Goal: Task Accomplishment & Management: Complete application form

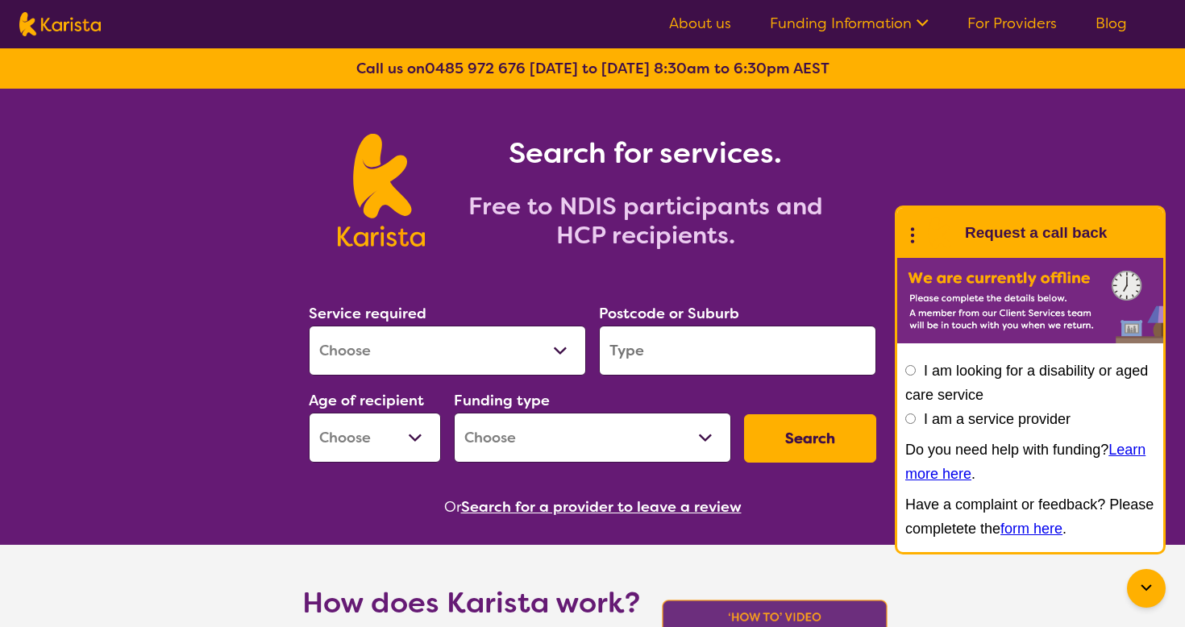
click at [908, 148] on div "Search for services. Free to NDIS participants and HCP recipients." at bounding box center [592, 173] width 1185 height 168
click at [1003, 18] on link "For Providers" at bounding box center [1011, 23] width 89 height 19
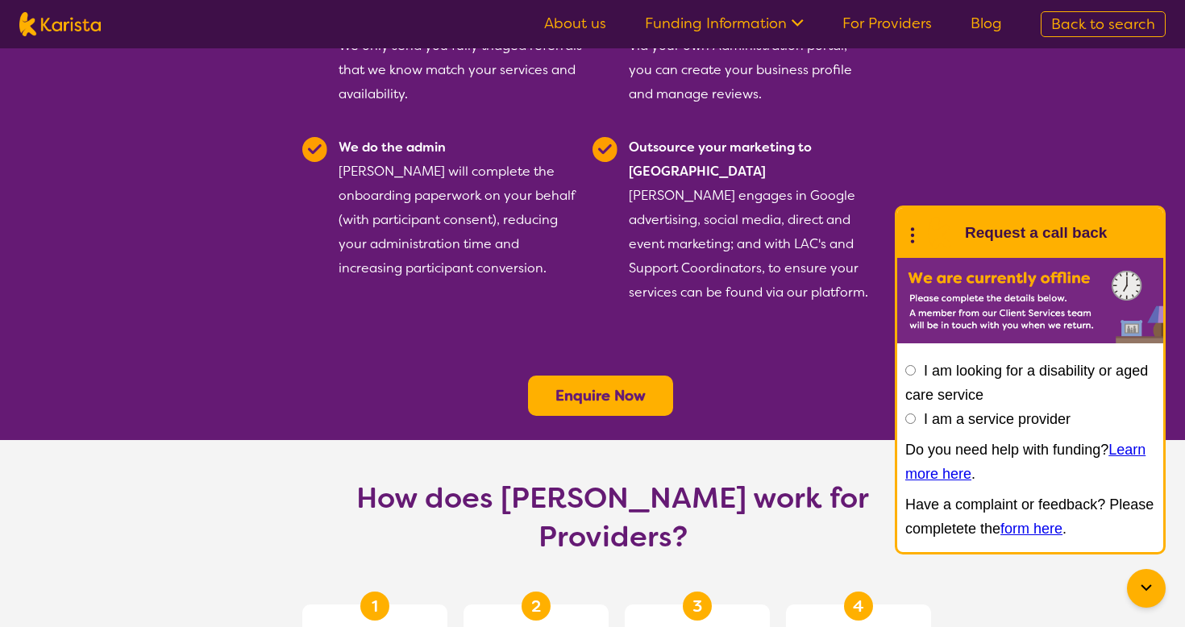
scroll to position [484, 0]
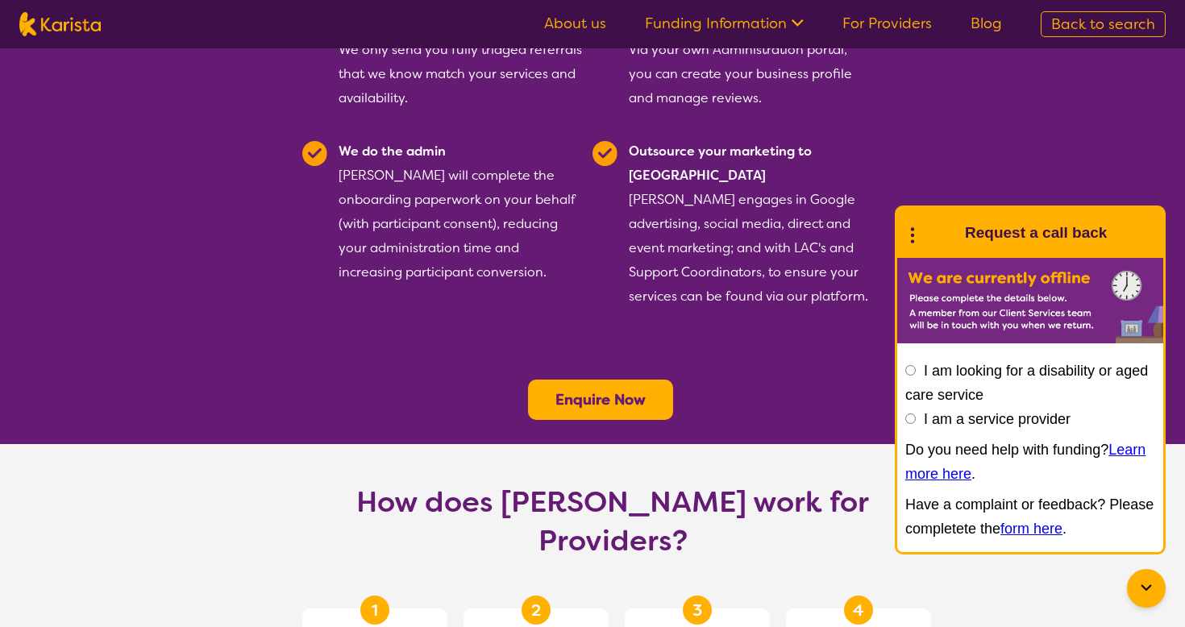
click at [911, 419] on input "I am a service provider" at bounding box center [910, 418] width 10 height 10
radio input "true"
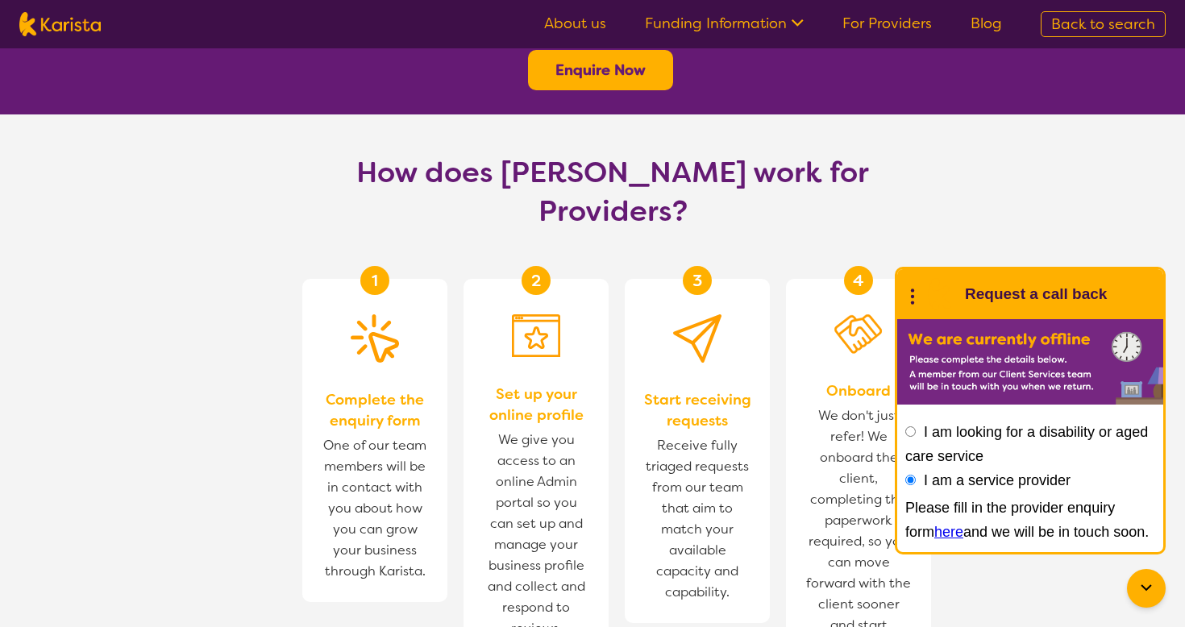
scroll to position [836, 0]
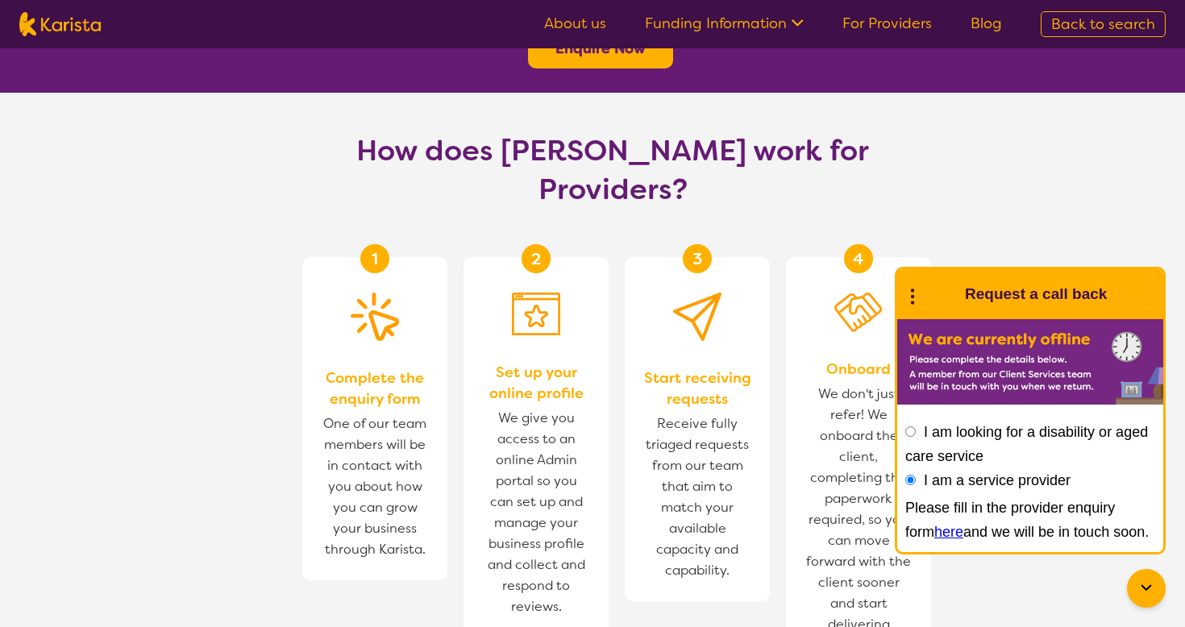
click at [1049, 500] on div "Please fill in the provider enquiry form here and we will be in touch soon." at bounding box center [1030, 520] width 250 height 48
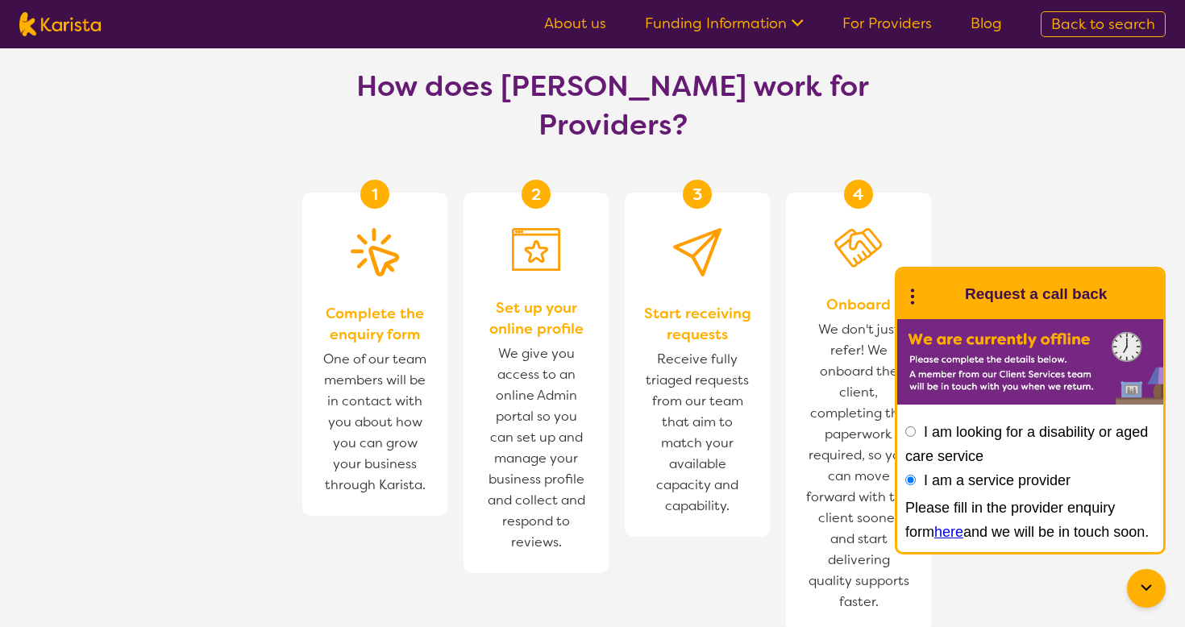
scroll to position [899, 0]
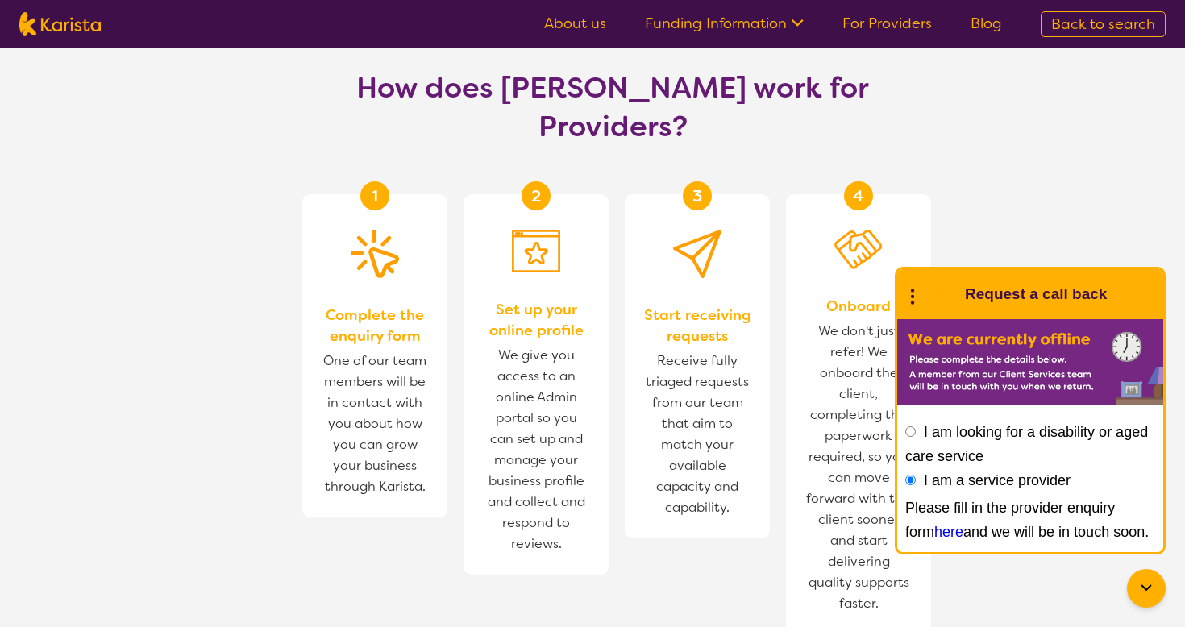
click at [934, 534] on link "here" at bounding box center [948, 532] width 29 height 16
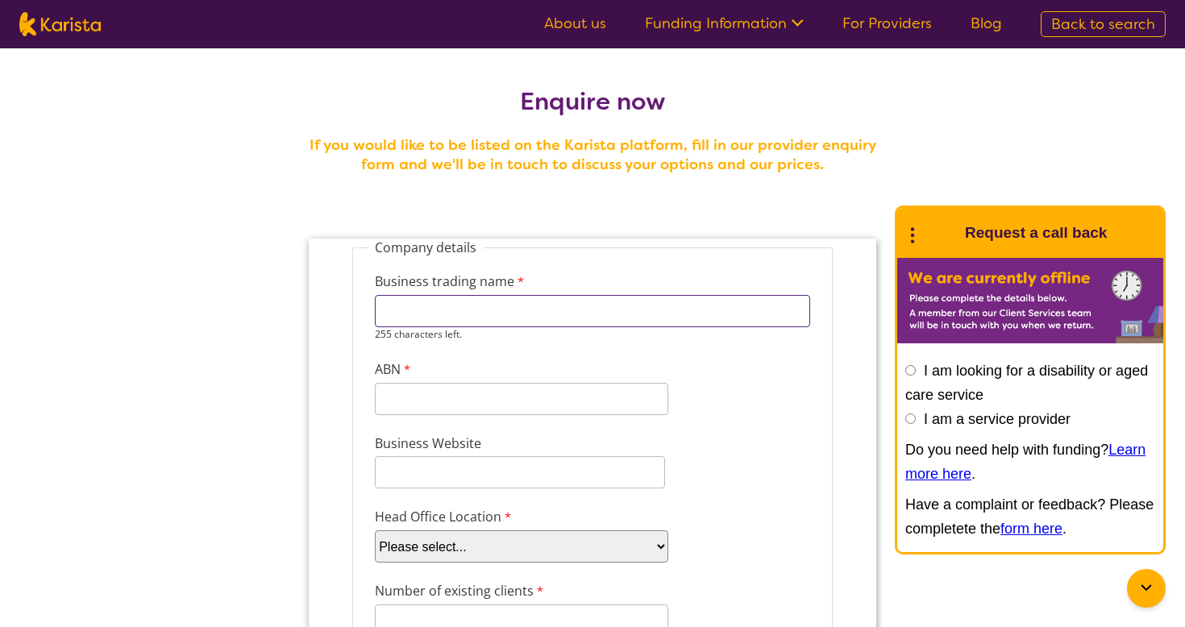
click at [397, 301] on input "Business trading name" at bounding box center [592, 311] width 435 height 32
type input "SA Home Care Services Pty Ltd"
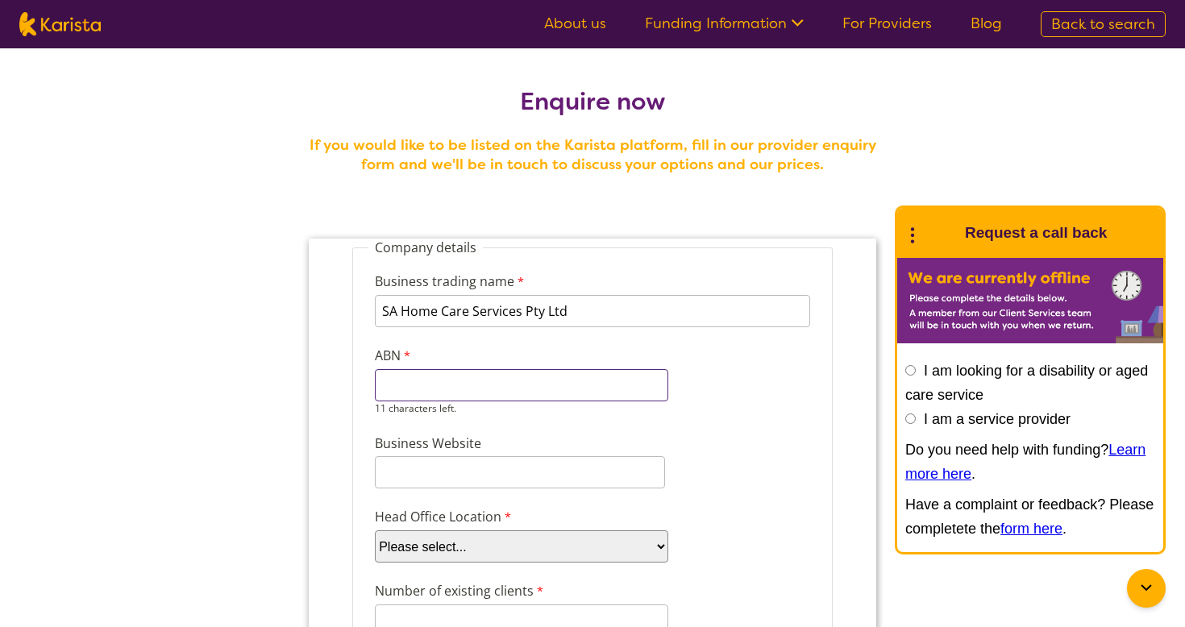
click at [394, 397] on input "ABN" at bounding box center [521, 385] width 293 height 32
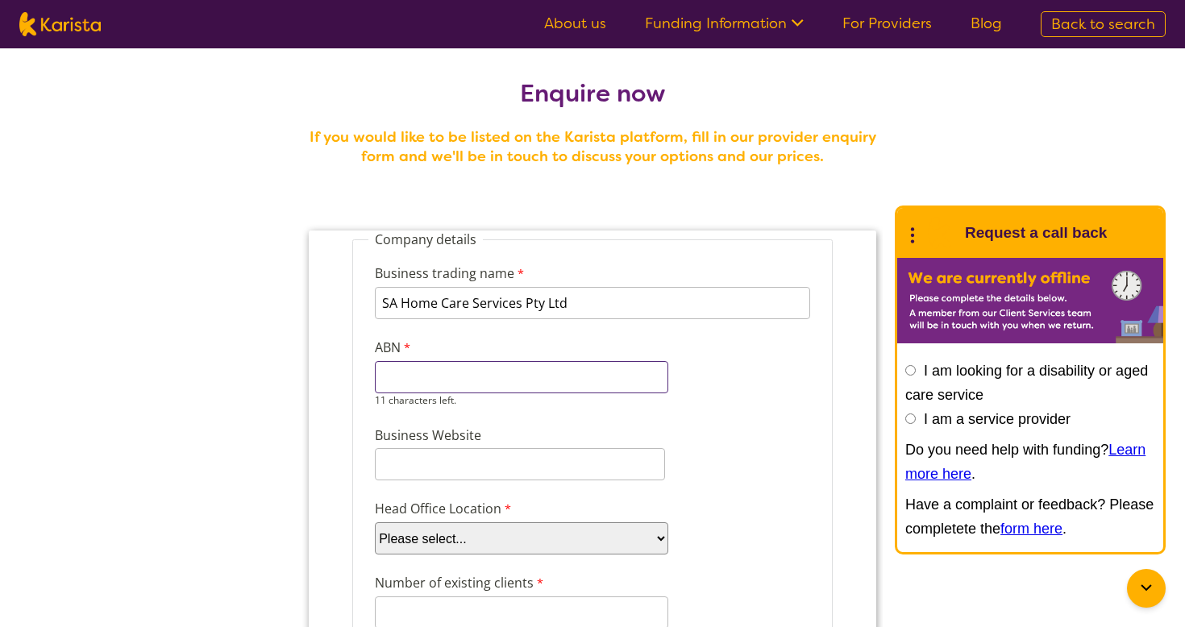
scroll to position [5, 0]
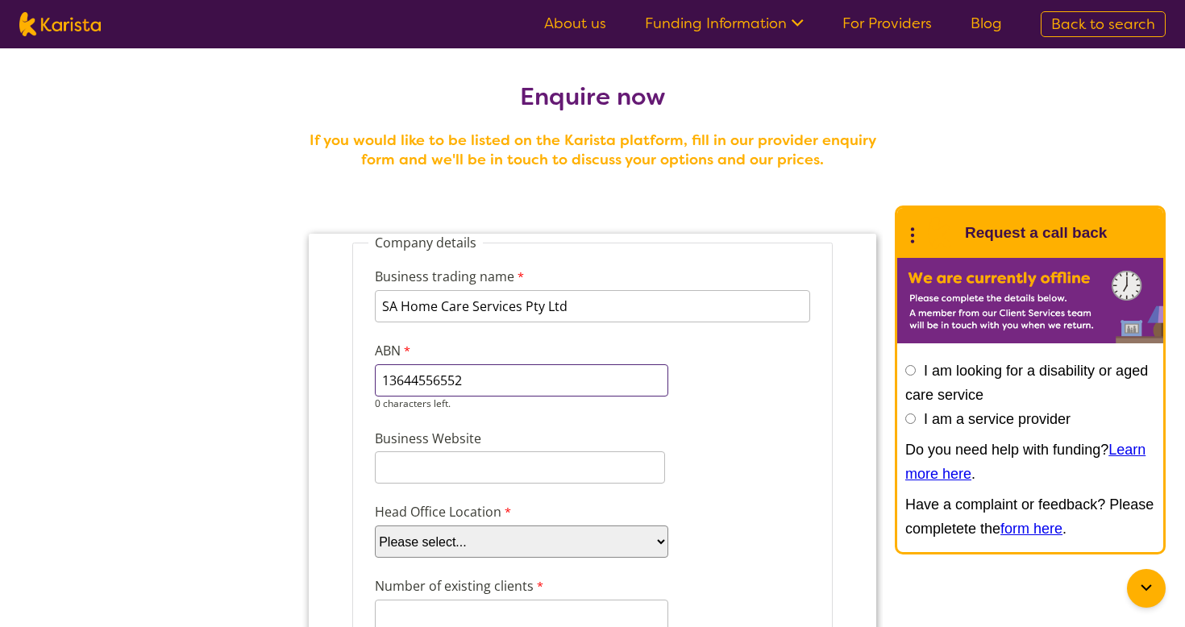
type input "13644556552"
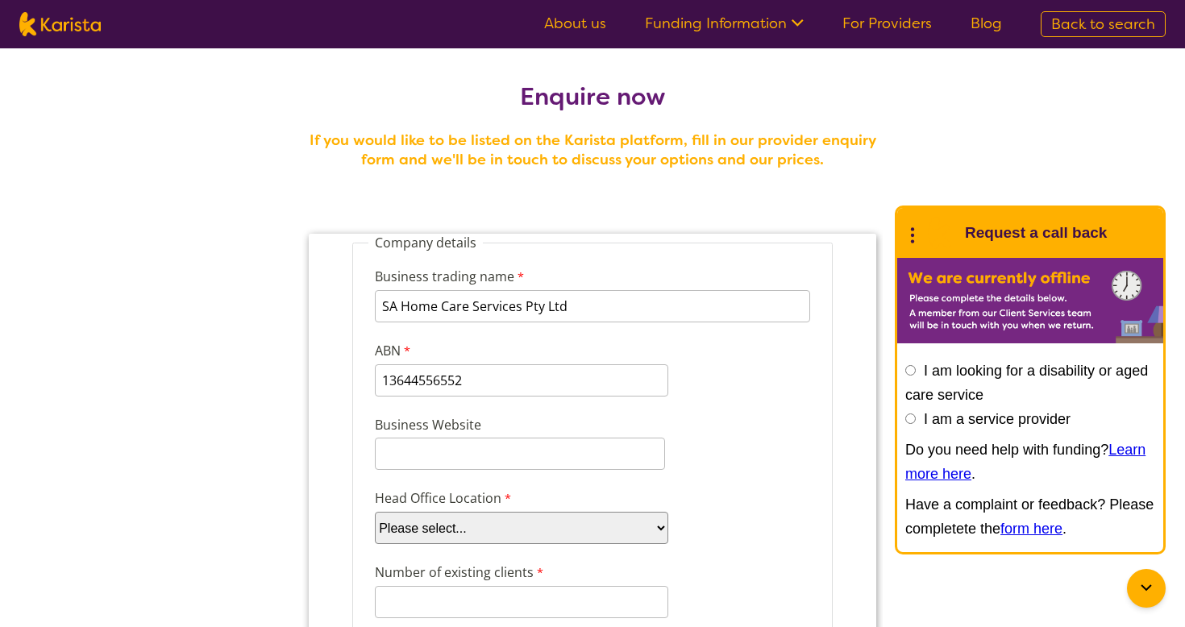
click at [465, 447] on div "Business Website" at bounding box center [592, 442] width 448 height 61
click at [462, 453] on input "Business Website" at bounding box center [520, 454] width 290 height 32
type input "[DOMAIN_NAME]"
click at [737, 486] on div "Head Office Location Please select... ACT [GEOGRAPHIC_DATA] NT QLD SA TAS [GEOG…" at bounding box center [592, 516] width 448 height 62
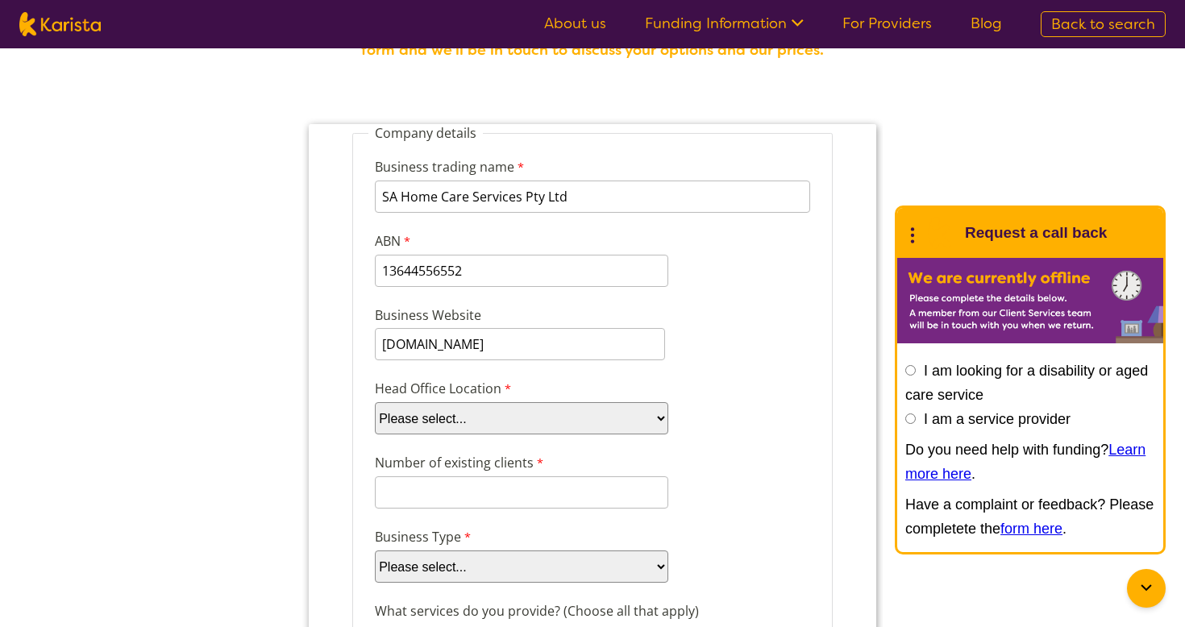
scroll to position [151, 0]
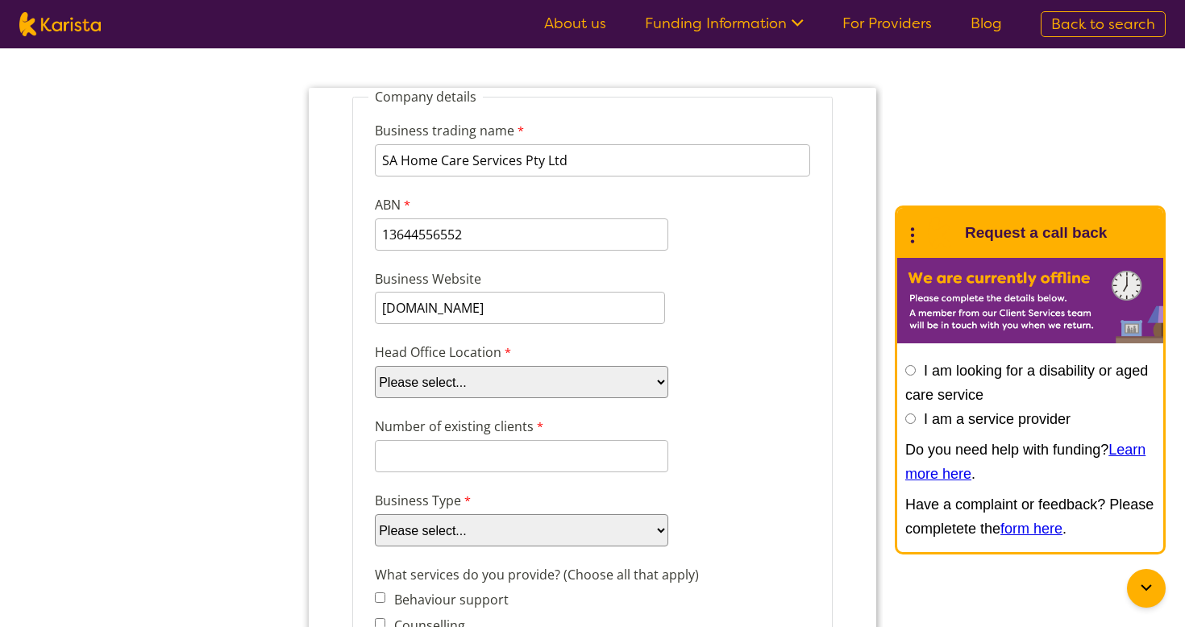
click at [653, 381] on select "Please select... ACT [GEOGRAPHIC_DATA] NT QLD SA TAS [GEOGRAPHIC_DATA] [GEOGRAP…" at bounding box center [521, 382] width 293 height 32
select select "tfa_98"
click at [375, 366] on select "Please select... ACT [GEOGRAPHIC_DATA] NT QLD SA TAS [GEOGRAPHIC_DATA] [GEOGRAP…" at bounding box center [521, 382] width 293 height 32
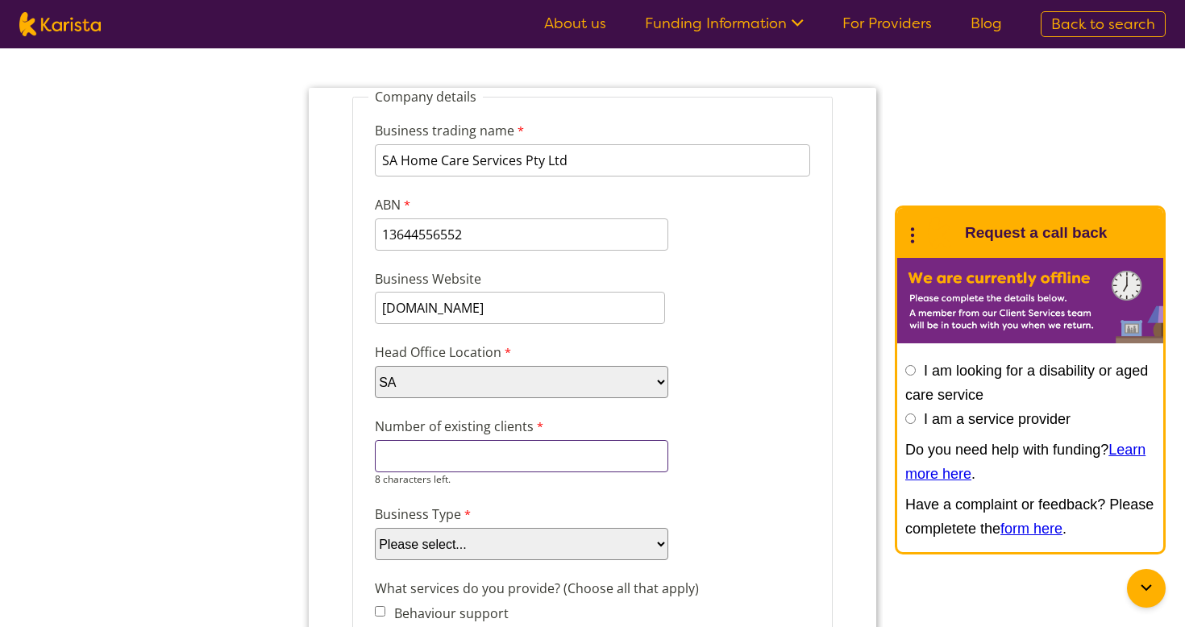
click at [580, 462] on input "Number of existing clients" at bounding box center [521, 456] width 293 height 32
type input "4"
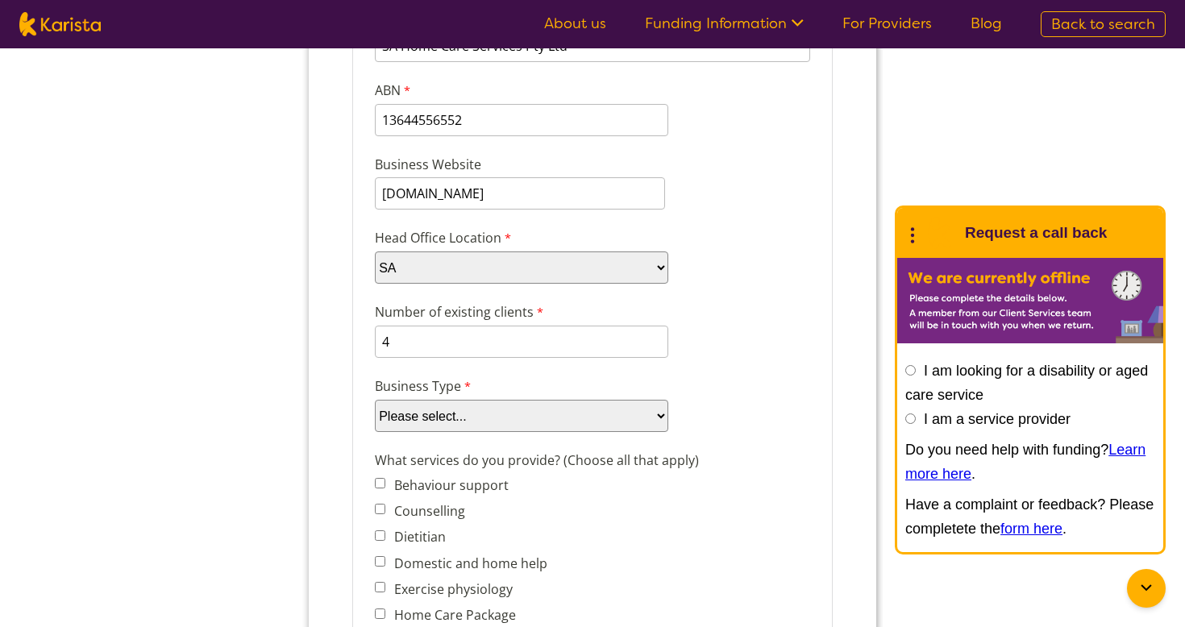
scroll to position [290, 0]
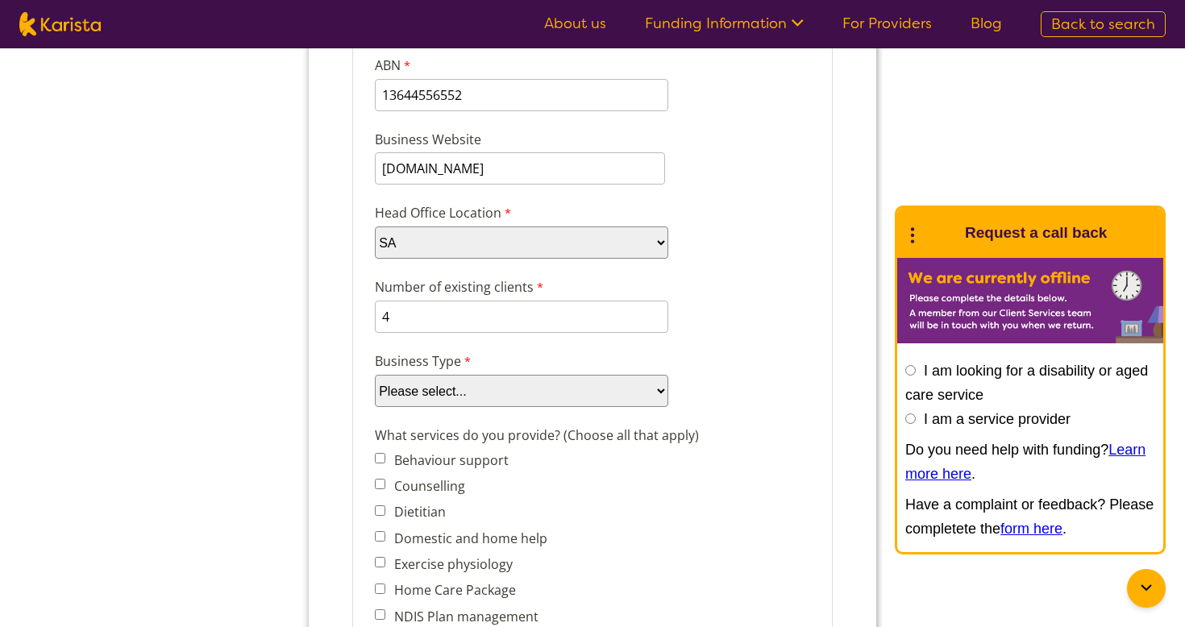
click at [654, 389] on select "Please select... Company Individual/Sole Trader Other (please specify)" at bounding box center [521, 391] width 293 height 32
select select "tfa_87"
click at [375, 407] on select "Please select... Company Individual/Sole Trader Other (please specify)" at bounding box center [521, 391] width 293 height 32
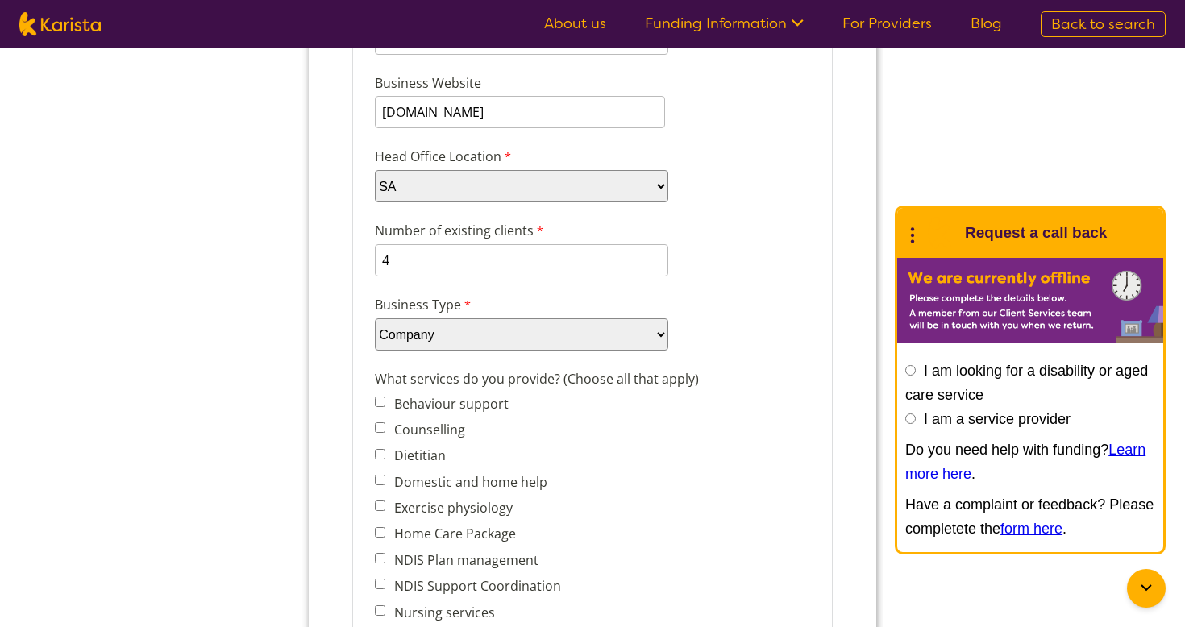
scroll to position [351, 0]
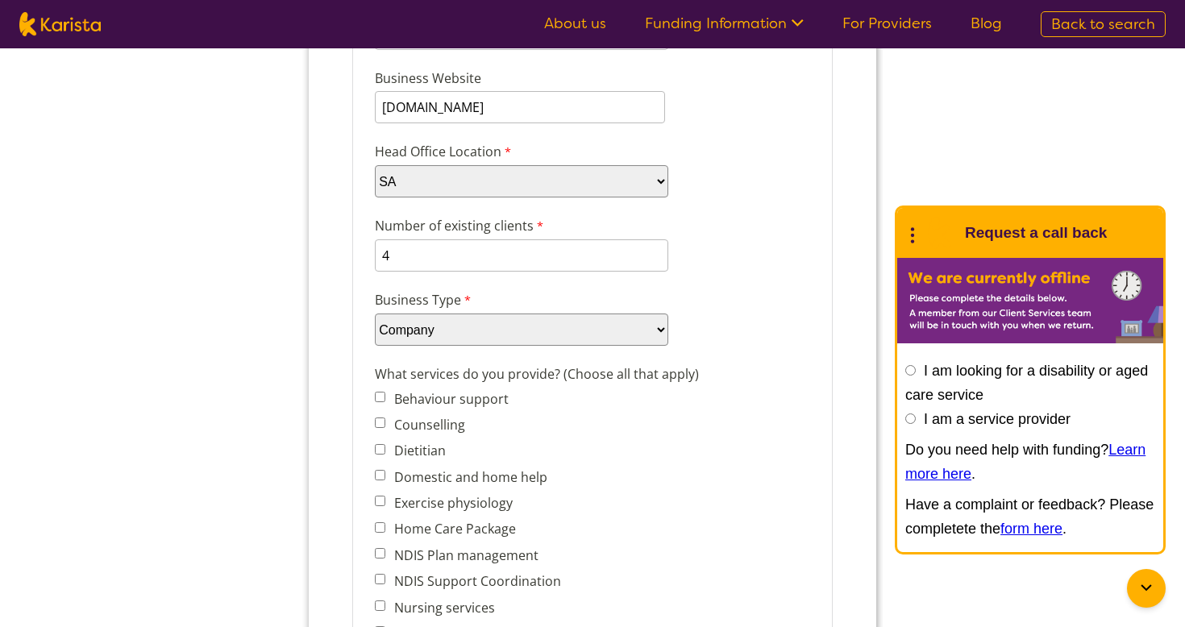
click at [380, 392] on input "Behaviour support" at bounding box center [380, 397] width 10 height 10
checkbox input "true"
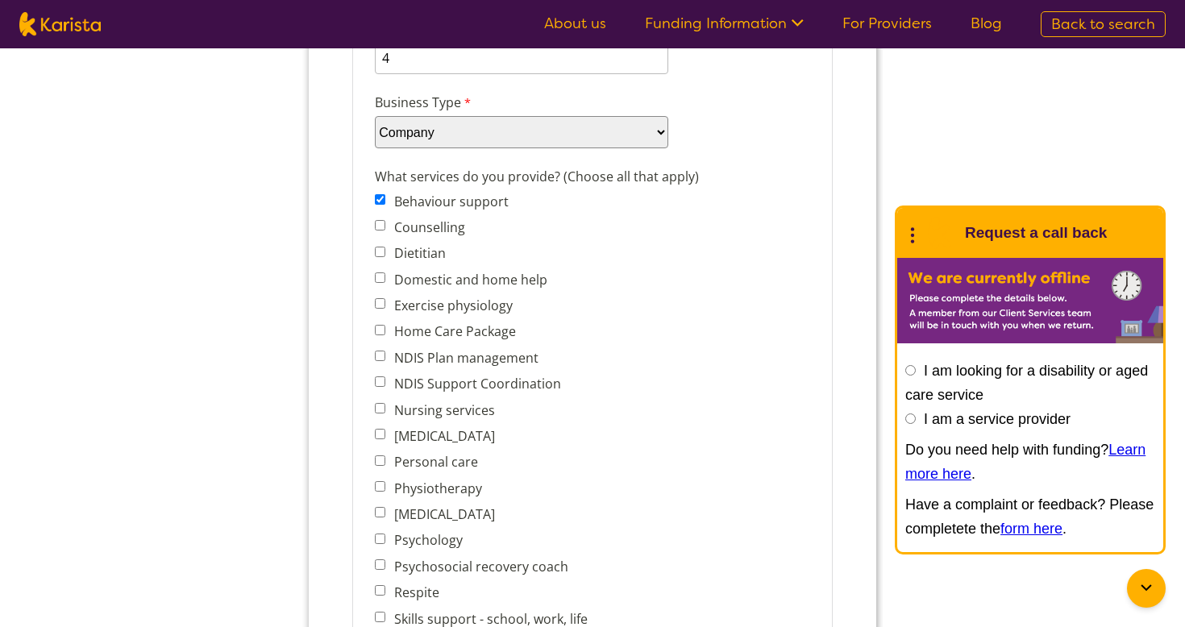
scroll to position [553, 0]
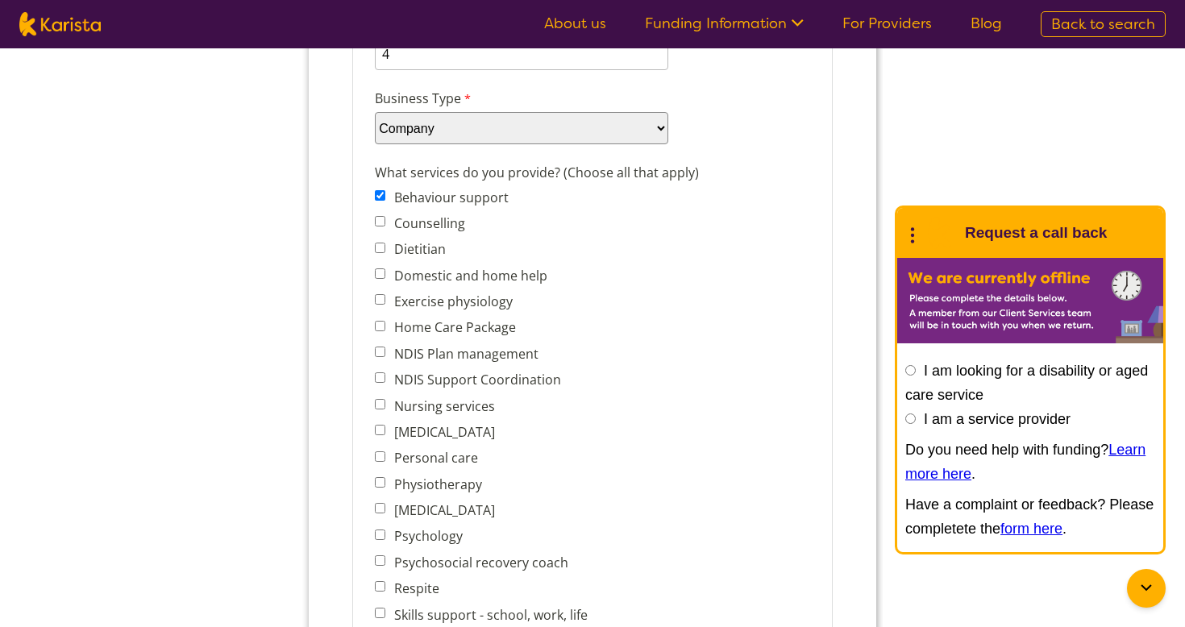
click at [379, 400] on input "Nursing services" at bounding box center [380, 404] width 10 height 10
checkbox input "true"
click at [380, 451] on input "Personal care" at bounding box center [380, 456] width 10 height 10
checkbox input "true"
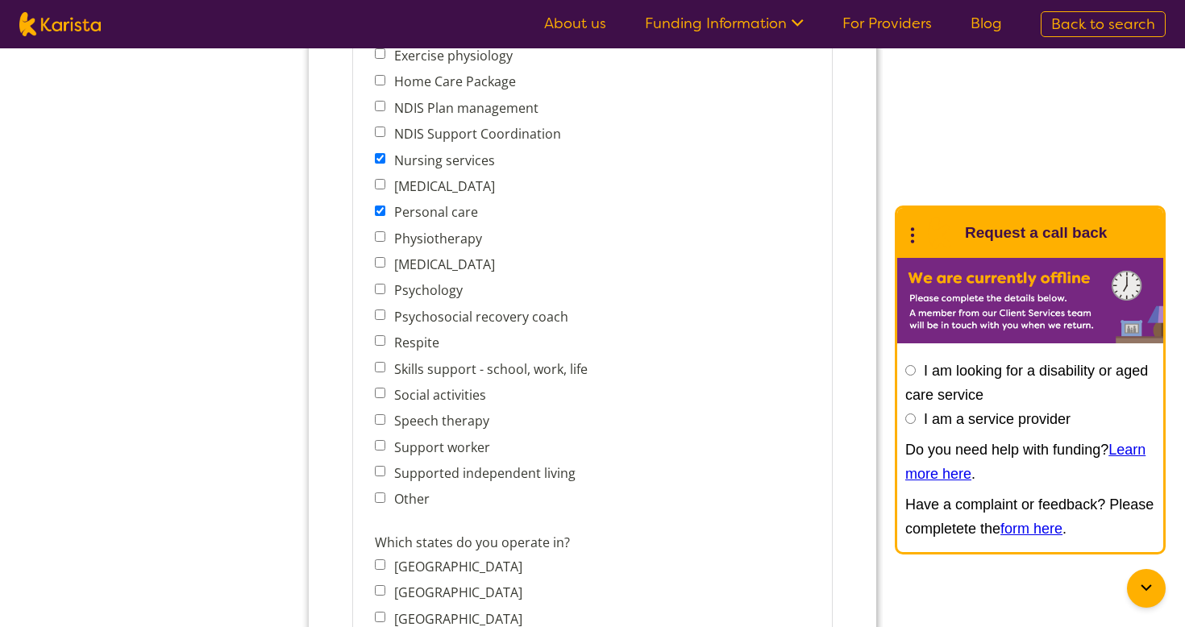
scroll to position [802, 0]
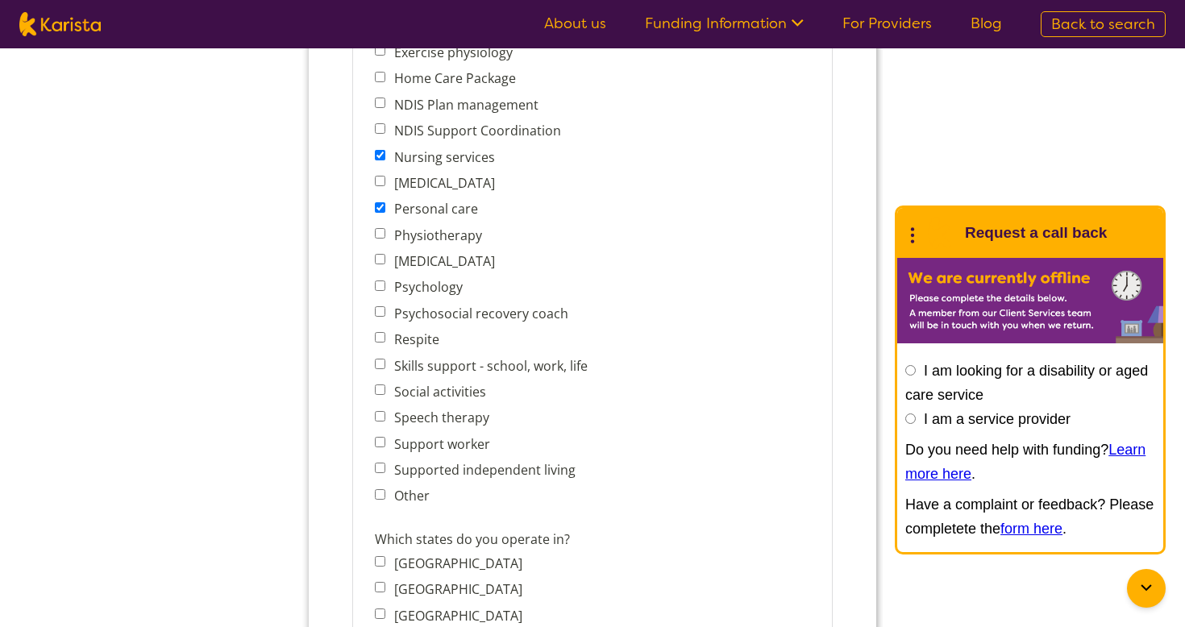
click at [381, 384] on input "Social activities" at bounding box center [380, 389] width 10 height 10
checkbox input "true"
click at [377, 437] on input "Support worker" at bounding box center [380, 442] width 10 height 10
checkbox input "true"
click at [378, 463] on input "Supported independent living" at bounding box center [380, 468] width 10 height 10
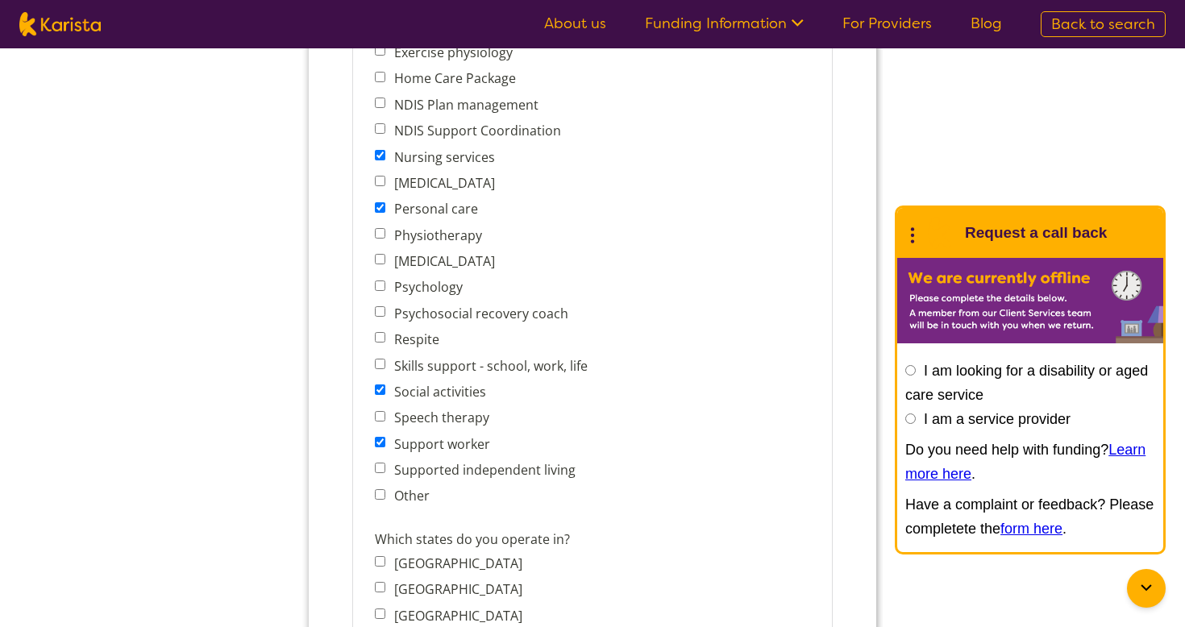
checkbox input "true"
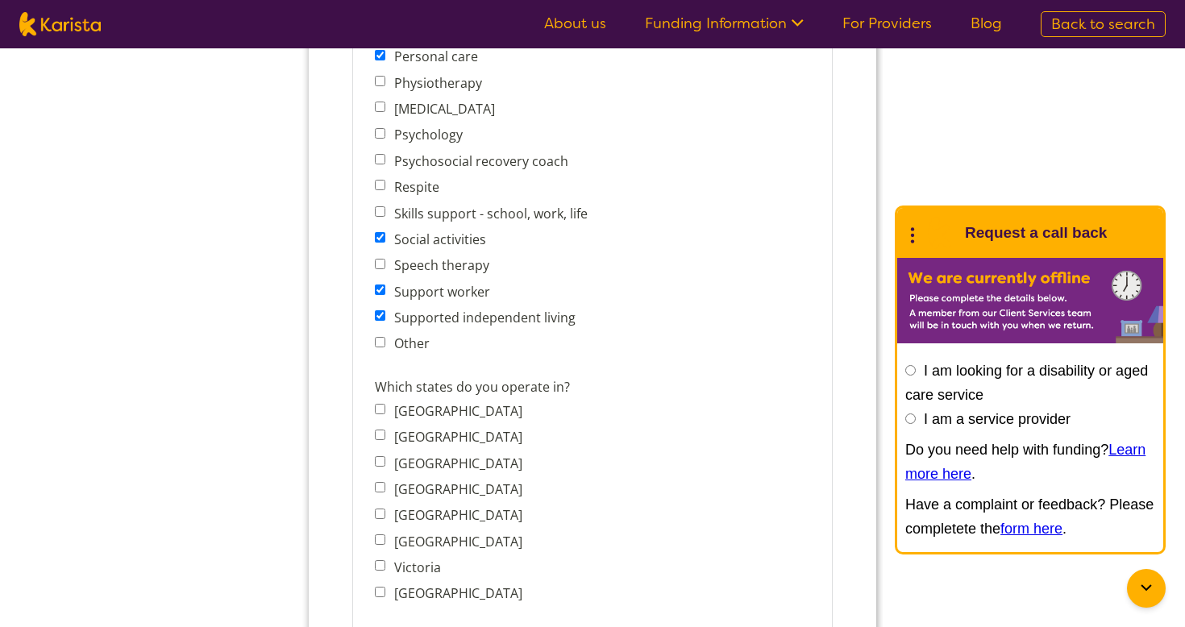
scroll to position [960, 0]
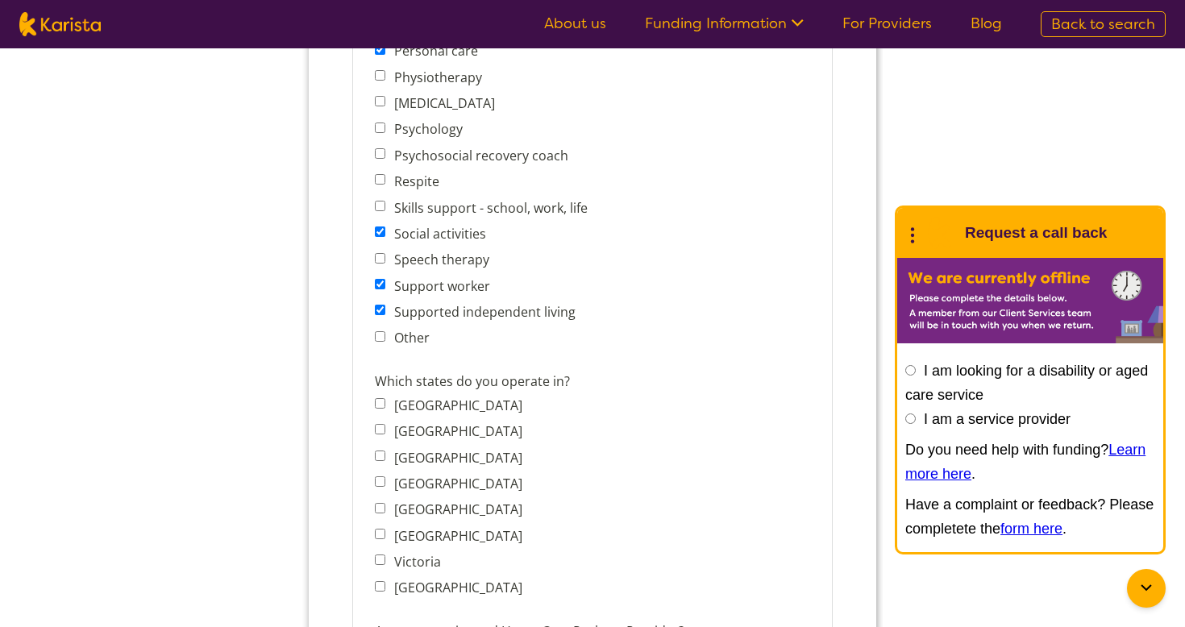
click at [380, 503] on input "[GEOGRAPHIC_DATA]" at bounding box center [380, 508] width 10 height 10
checkbox input "true"
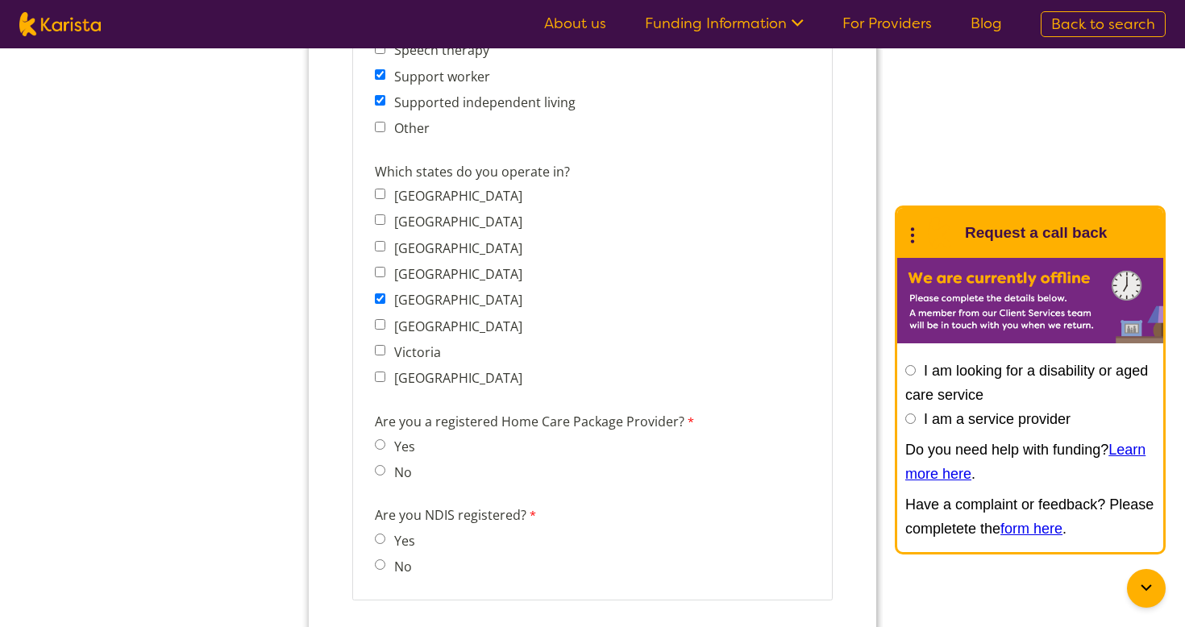
scroll to position [1173, 0]
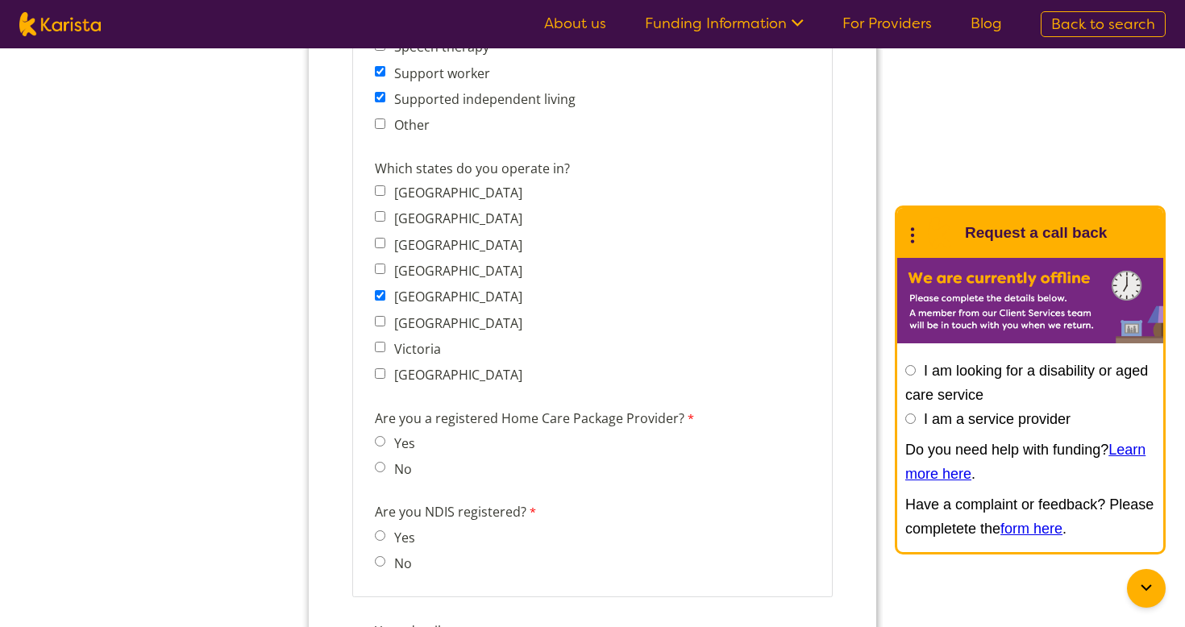
click at [381, 462] on input "No" at bounding box center [380, 467] width 10 height 10
radio input "true"
click at [376, 530] on input "Yes" at bounding box center [380, 535] width 10 height 10
radio input "true"
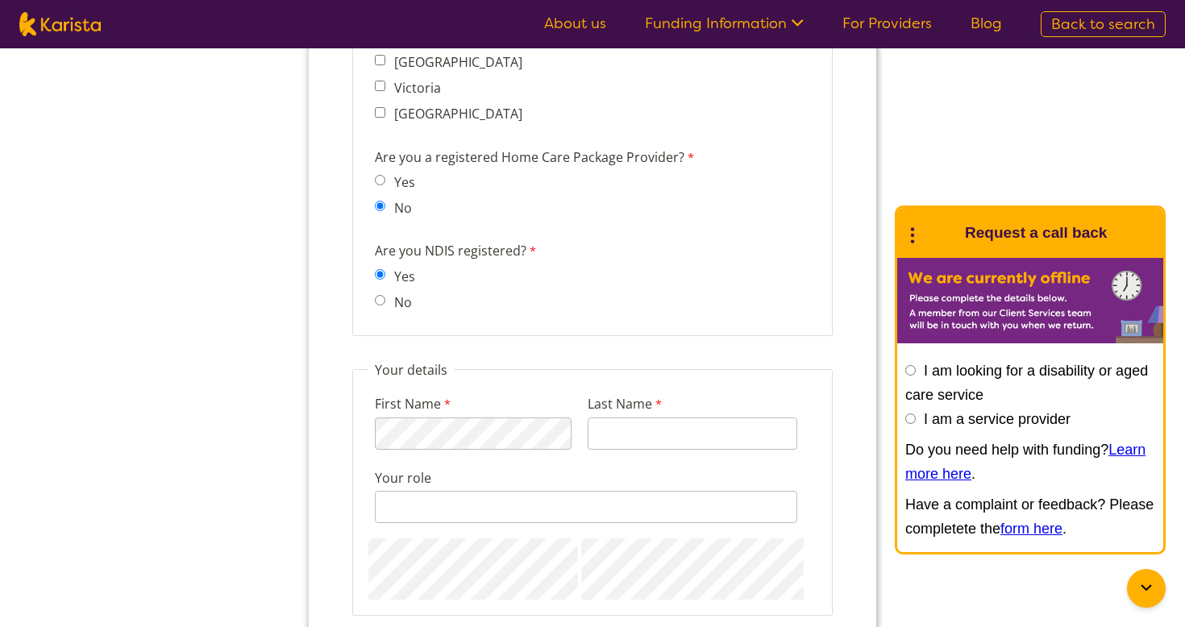
scroll to position [1435, 0]
type input "[PERSON_NAME]"
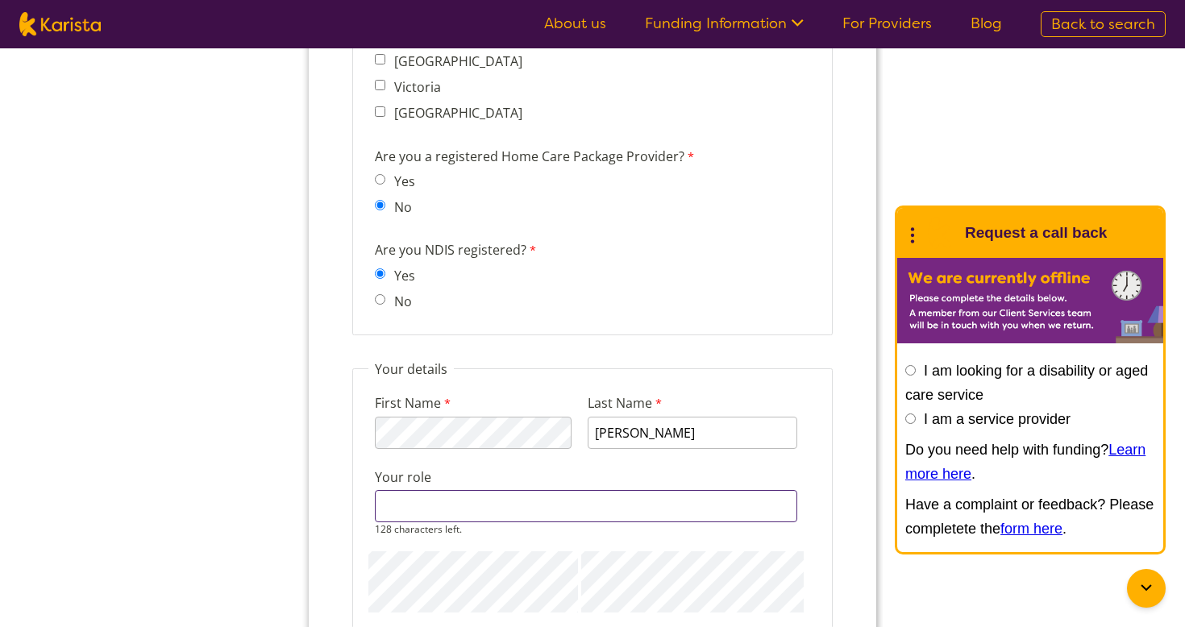
click at [449, 491] on input "Your role" at bounding box center [586, 506] width 422 height 32
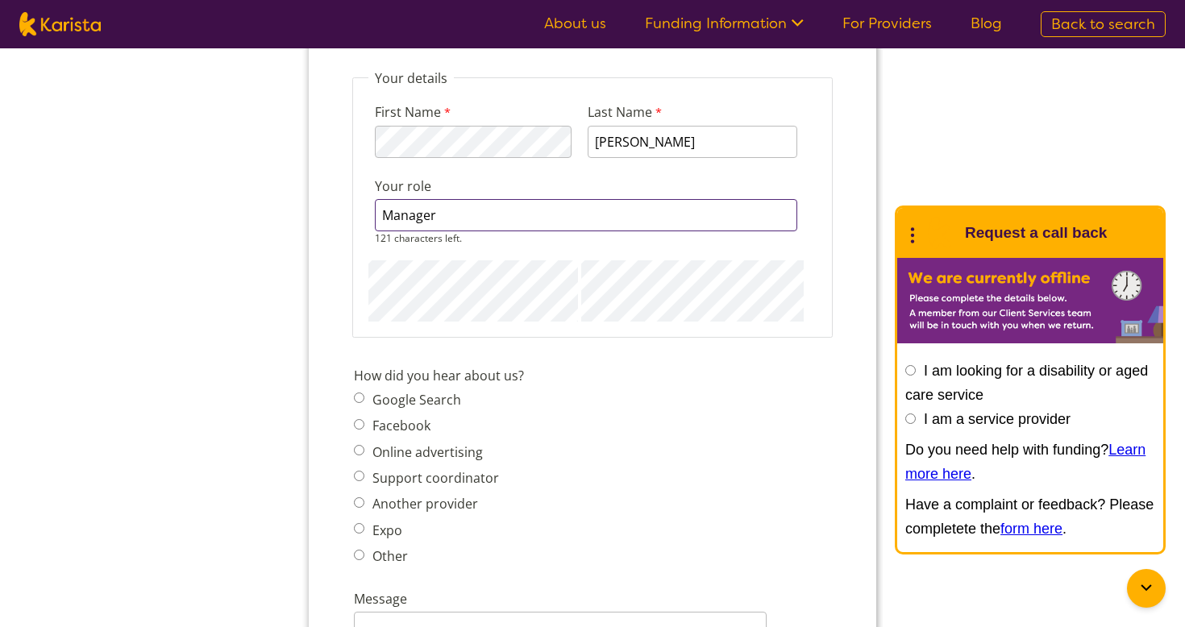
scroll to position [1731, 0]
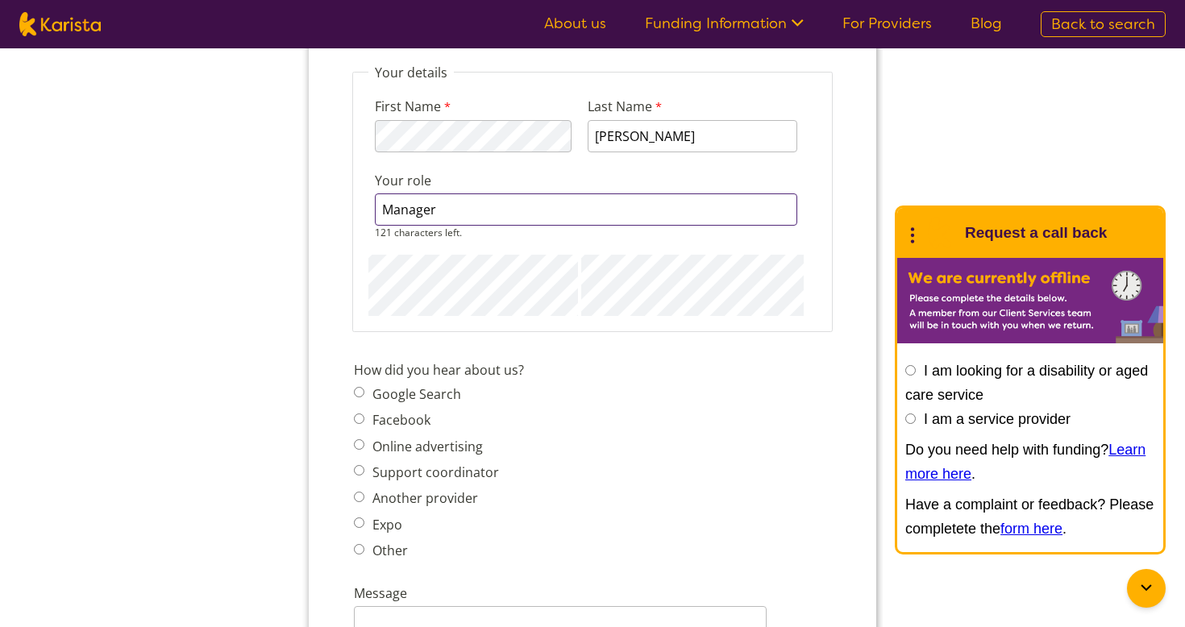
type input "Manager"
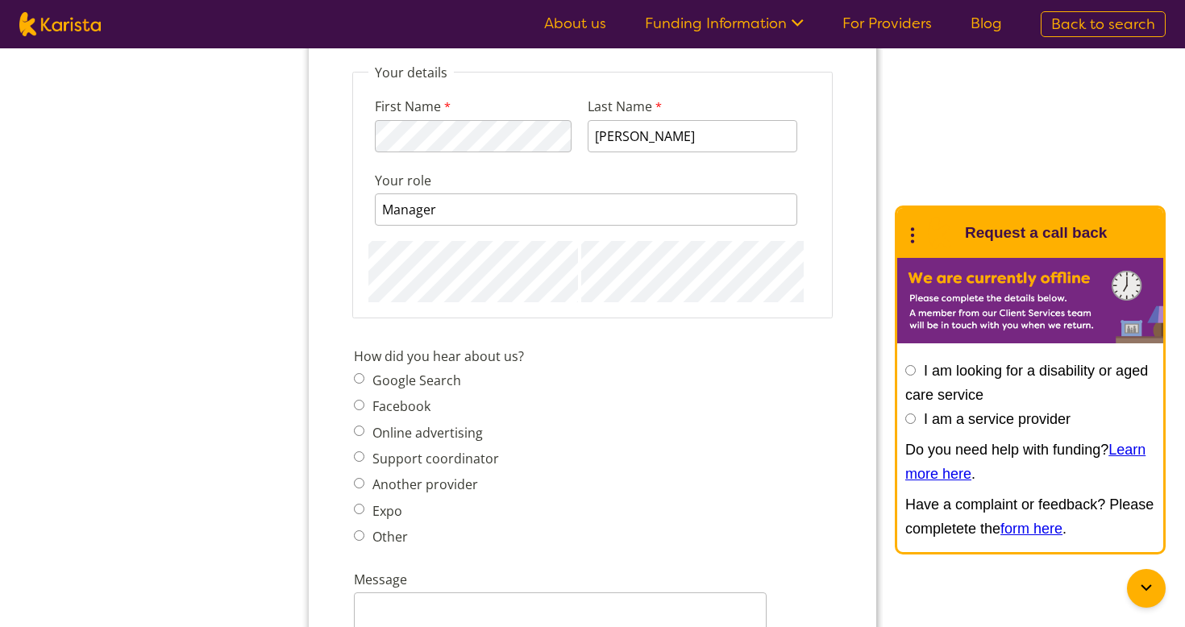
click at [355, 526] on span "Other" at bounding box center [431, 537] width 155 height 23
click at [361, 530] on input "Other" at bounding box center [359, 535] width 10 height 10
radio input "true"
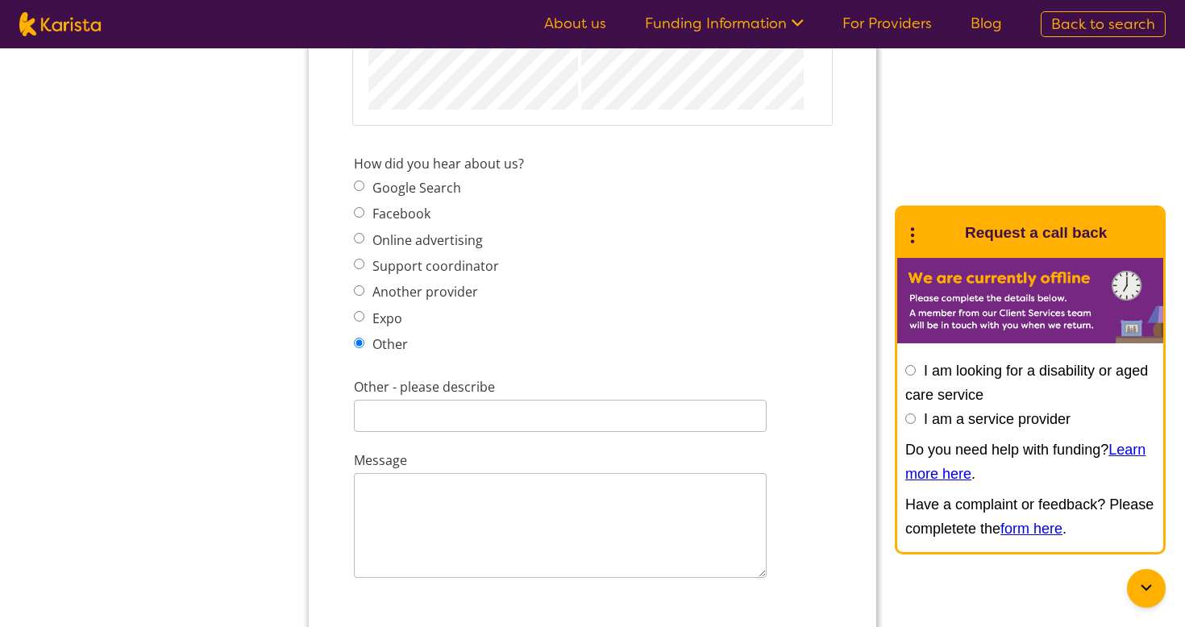
scroll to position [1926, 0]
click at [462, 397] on input "Other - please describe" at bounding box center [560, 413] width 413 height 32
type input "Friend"
click at [425, 472] on textarea "Message" at bounding box center [560, 523] width 413 height 105
paste textarea "Here’s a polished version of your enquiry, phrased on behalf of **SA Home Care …"
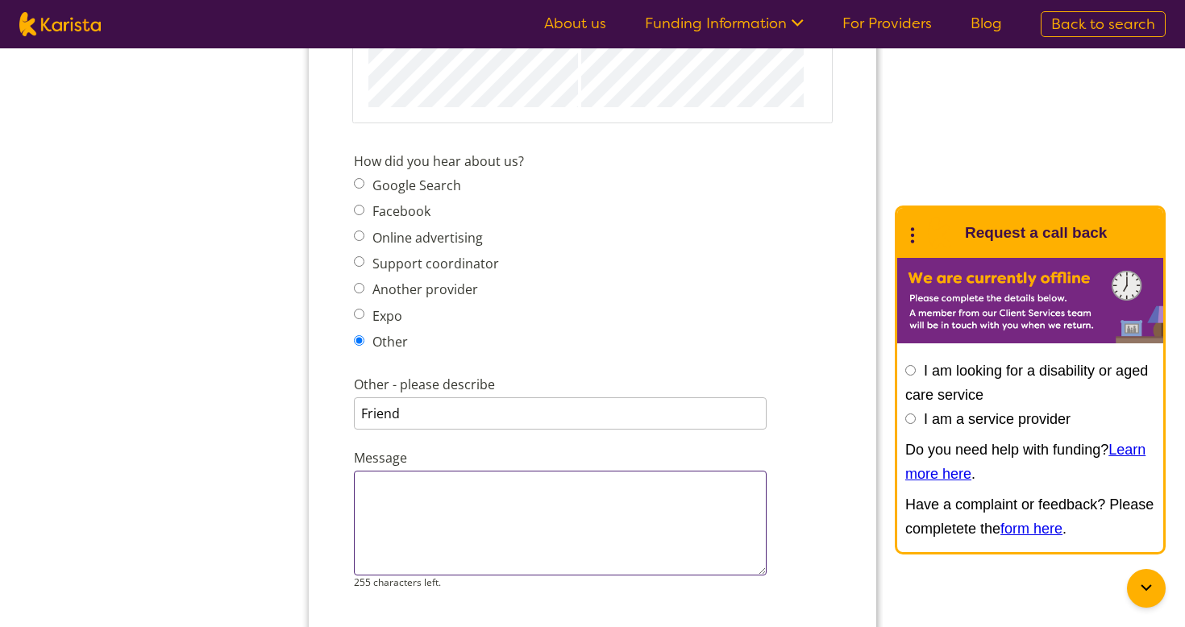
type textarea "Here’s a polished version of your enquiry, phrased on behalf of **SA Home Care …"
drag, startPoint x: 361, startPoint y: 466, endPoint x: 428, endPoint y: 567, distance: 120.9
click at [428, 567] on div "Here’s a polished version of your enquiry, phrased on behalf of **SA Home Care …" at bounding box center [560, 530] width 413 height 118
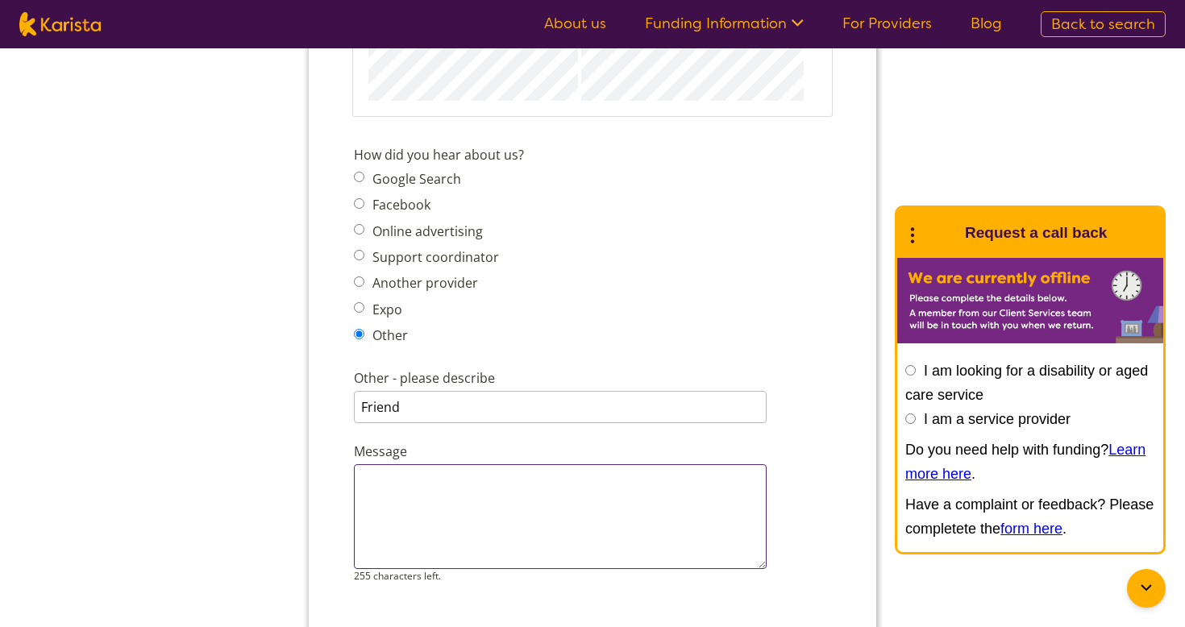
scroll to position [1939, 0]
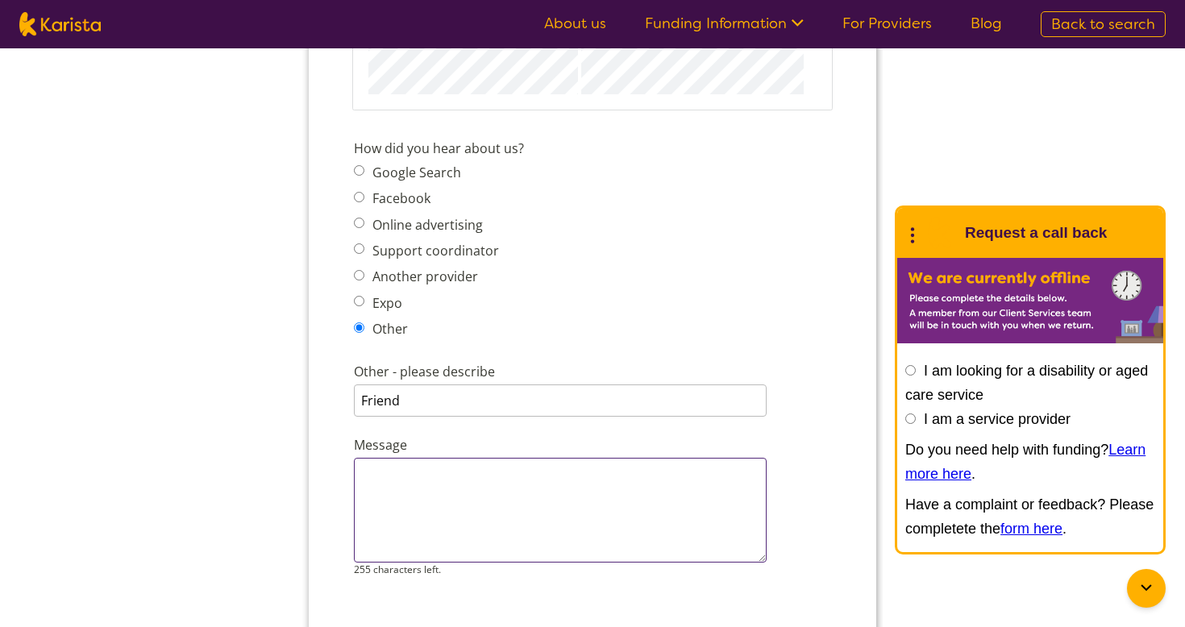
click at [406, 513] on textarea "Message" at bounding box center [560, 510] width 413 height 105
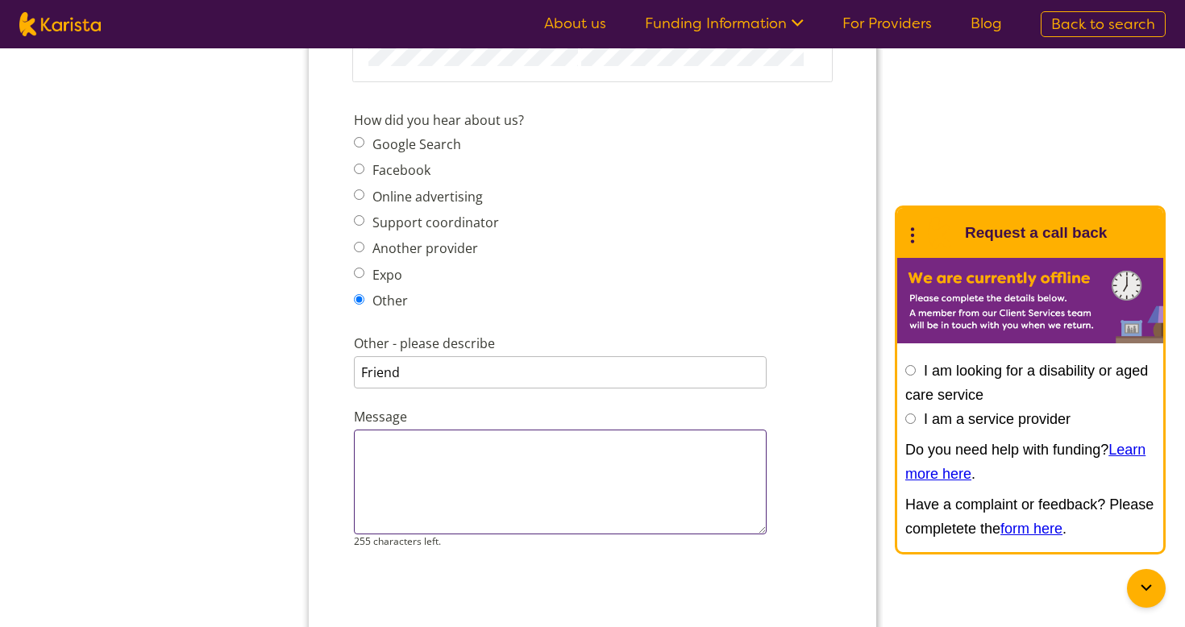
scroll to position [1965, 0]
paste textarea "Here’s a polished version of your enquiry, phrased on behalf of **SA Home Care …"
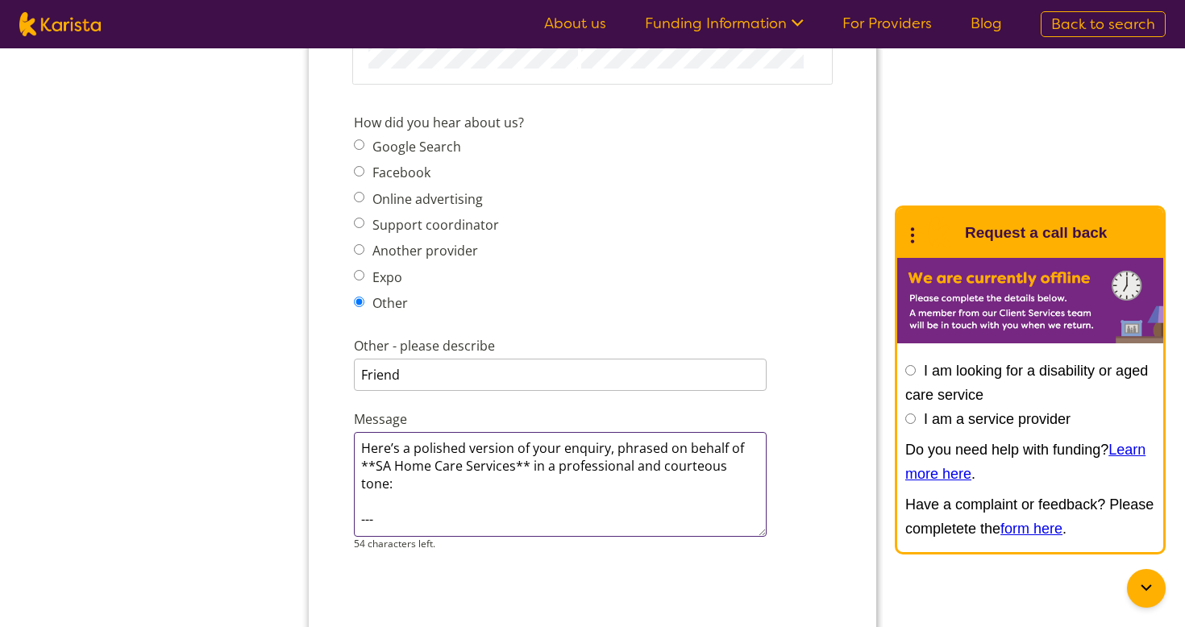
scroll to position [0, 0]
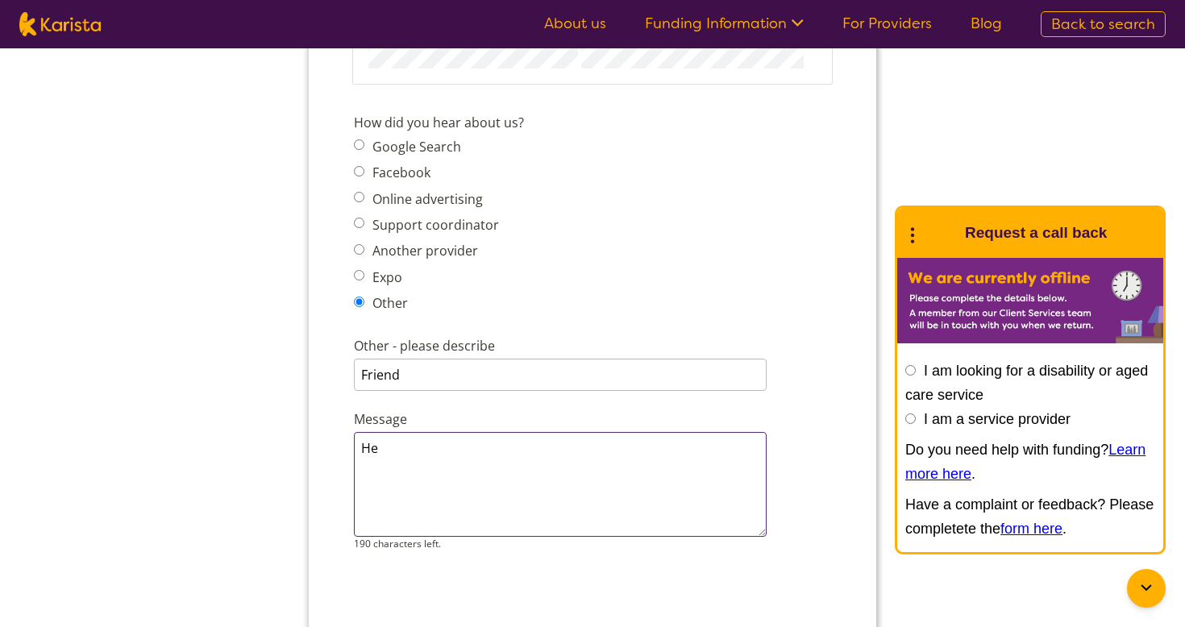
type textarea "H"
paste textarea "I would like to enquire about the possibility of engaging your services to supp…"
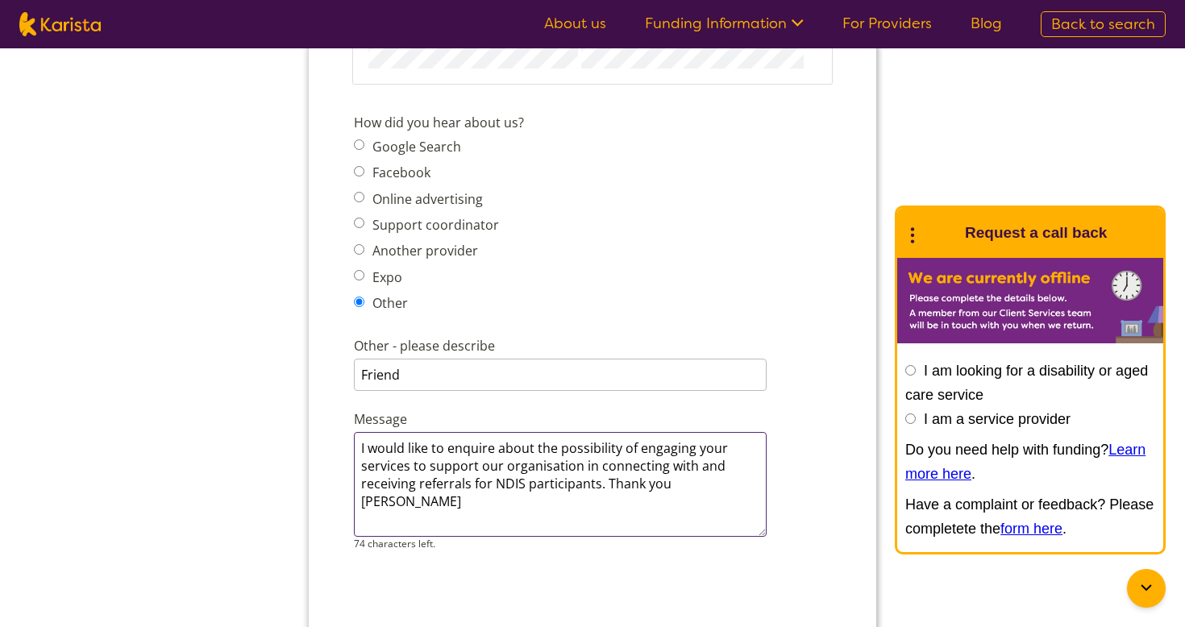
type textarea "I would like to enquire about the possibility of engaging your services to supp…"
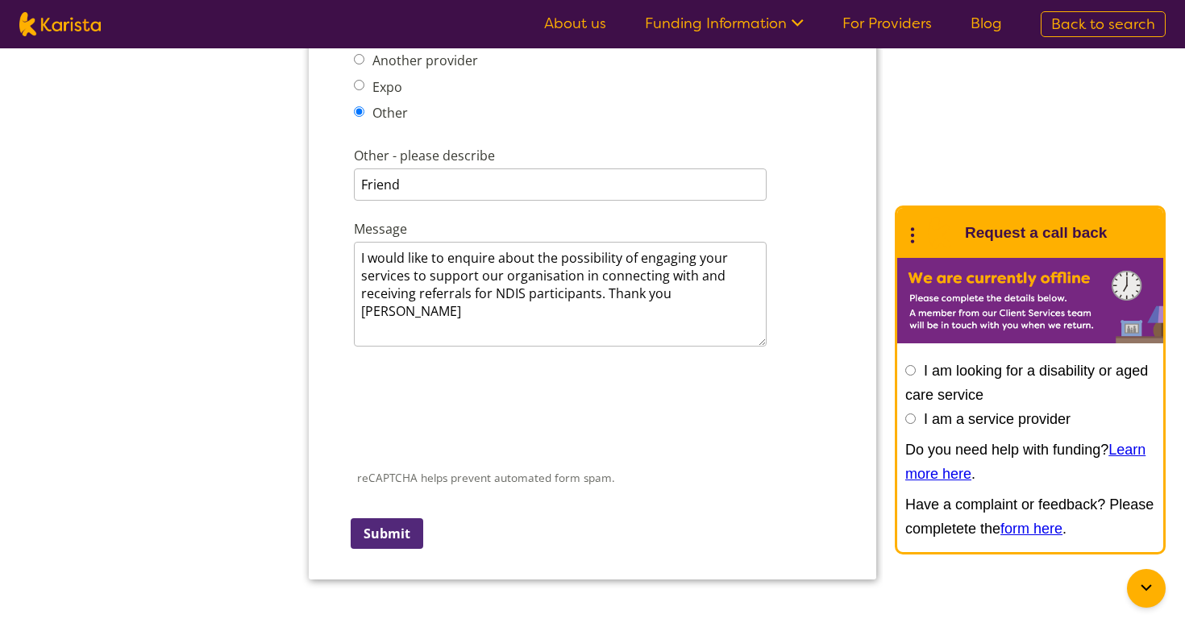
scroll to position [2158, 0]
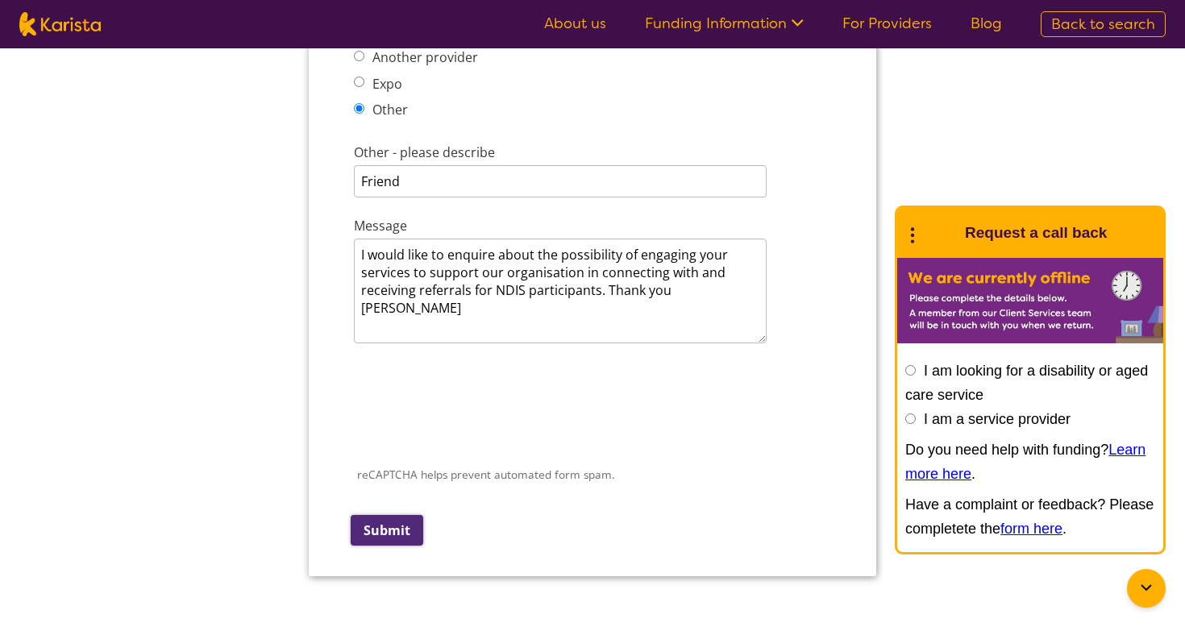
click at [391, 515] on input "Submit" at bounding box center [387, 530] width 73 height 31
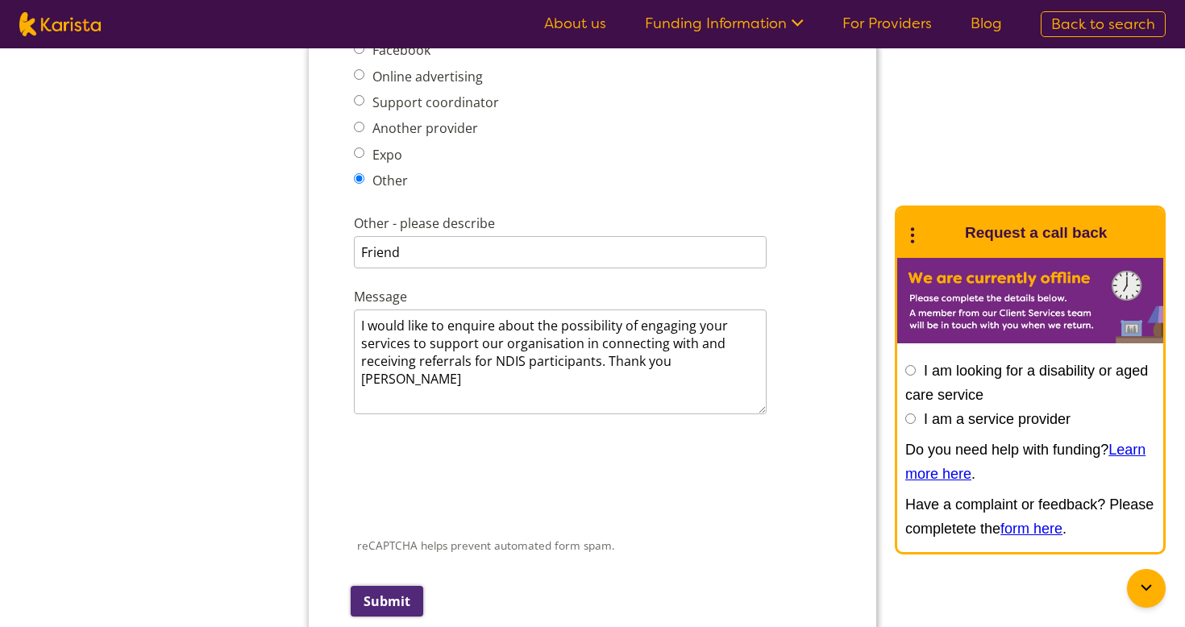
scroll to position [1861, 0]
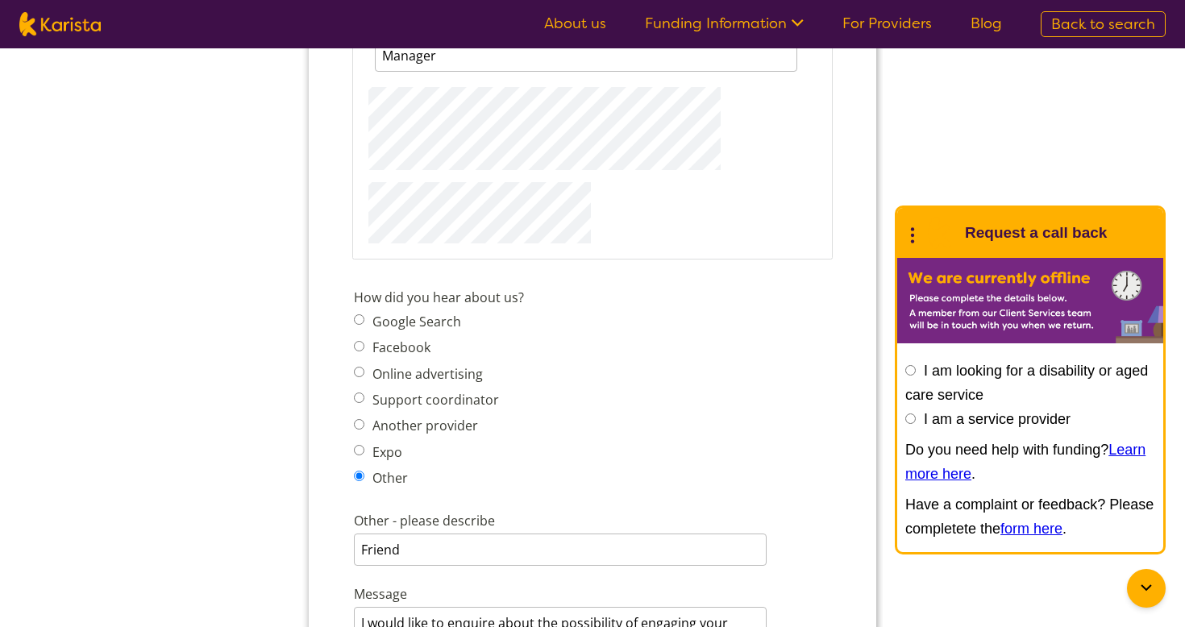
click at [653, 241] on fieldset "Your details First Name 116 characters left. Last Name [PERSON_NAME] Your role …" at bounding box center [592, 85] width 480 height 351
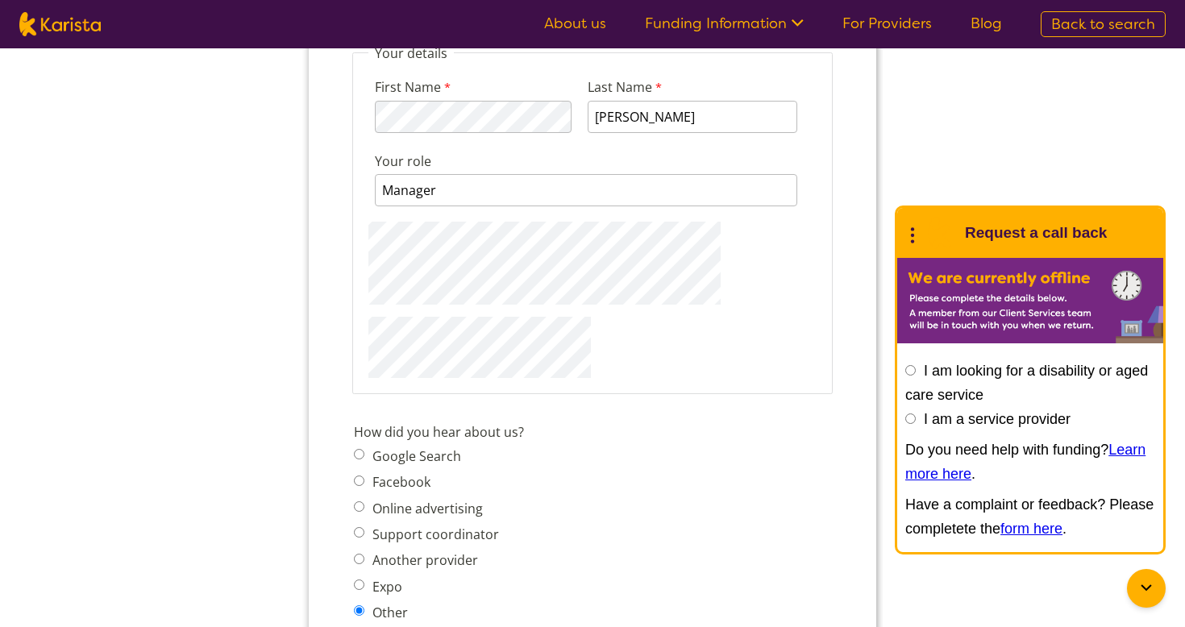
scroll to position [1724, 0]
click at [705, 348] on div "First Name 116 characters left. Last Name [PERSON_NAME] Your role Manager 121 c…" at bounding box center [592, 222] width 448 height 316
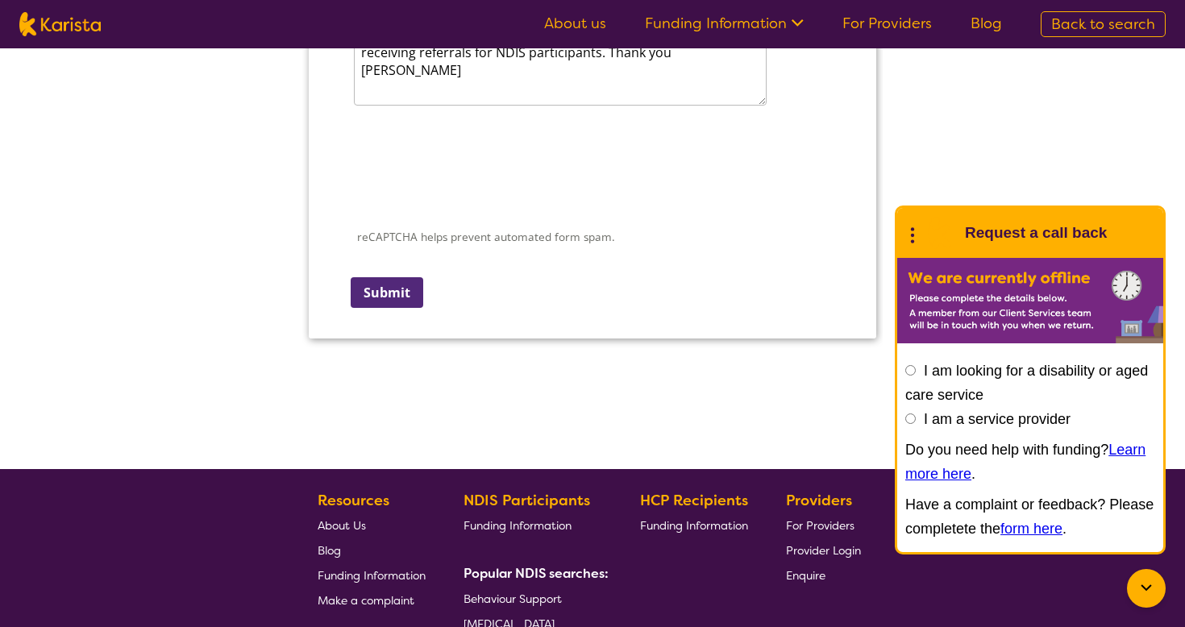
scroll to position [2412, 0]
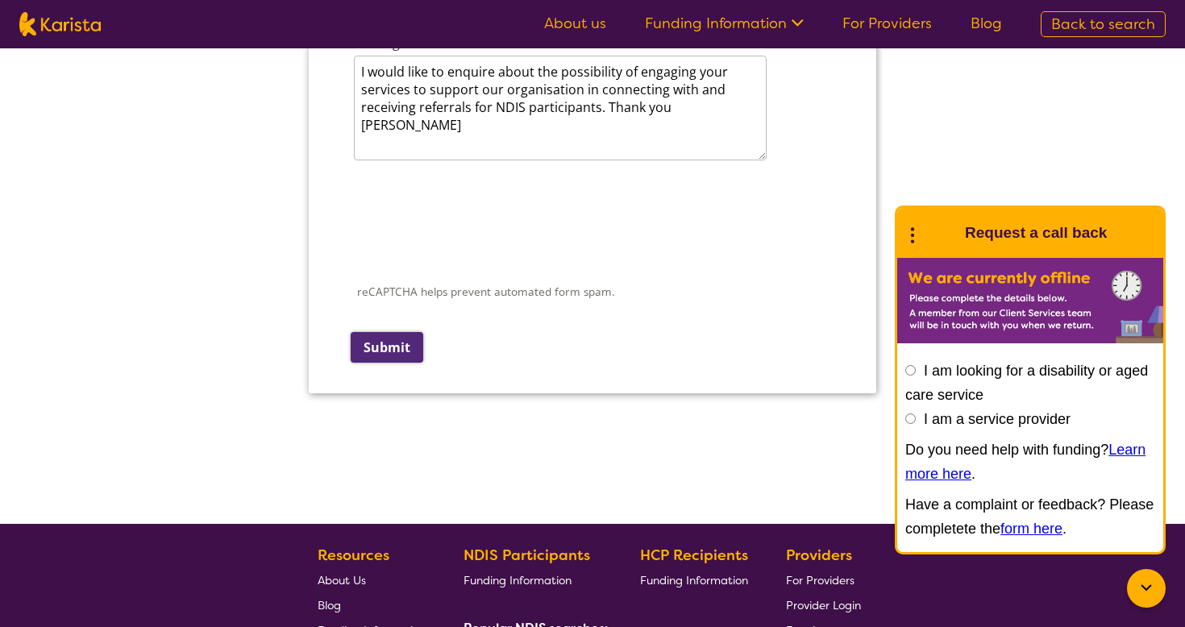
click at [380, 332] on input "Submit" at bounding box center [387, 347] width 73 height 31
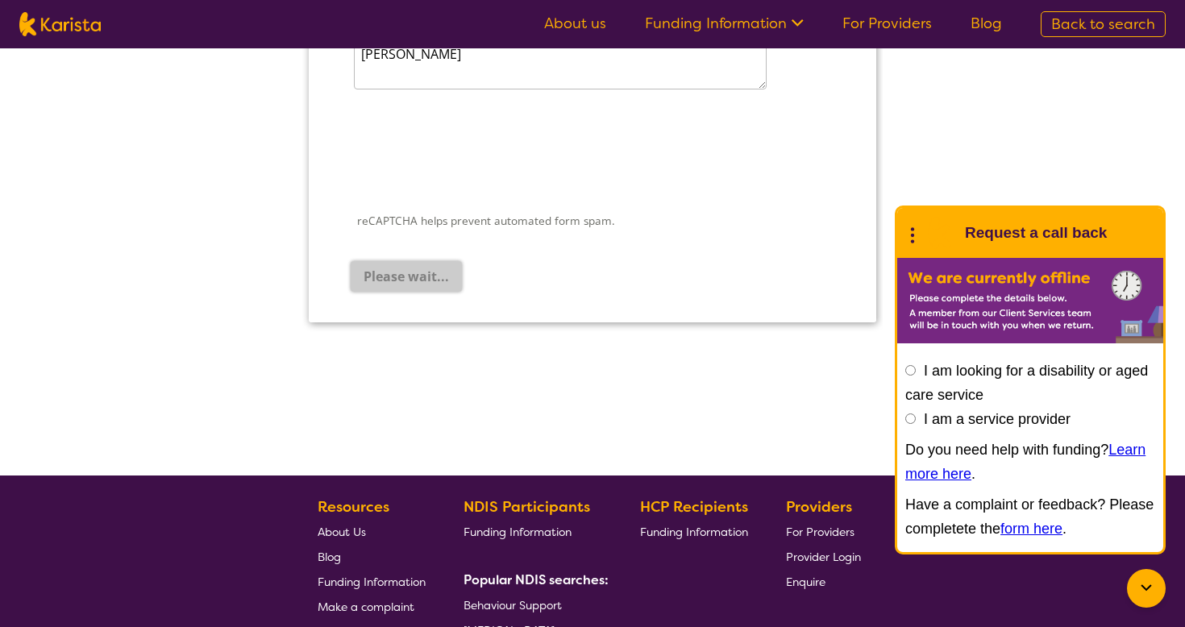
scroll to position [0, 0]
